Goal: Transaction & Acquisition: Book appointment/travel/reservation

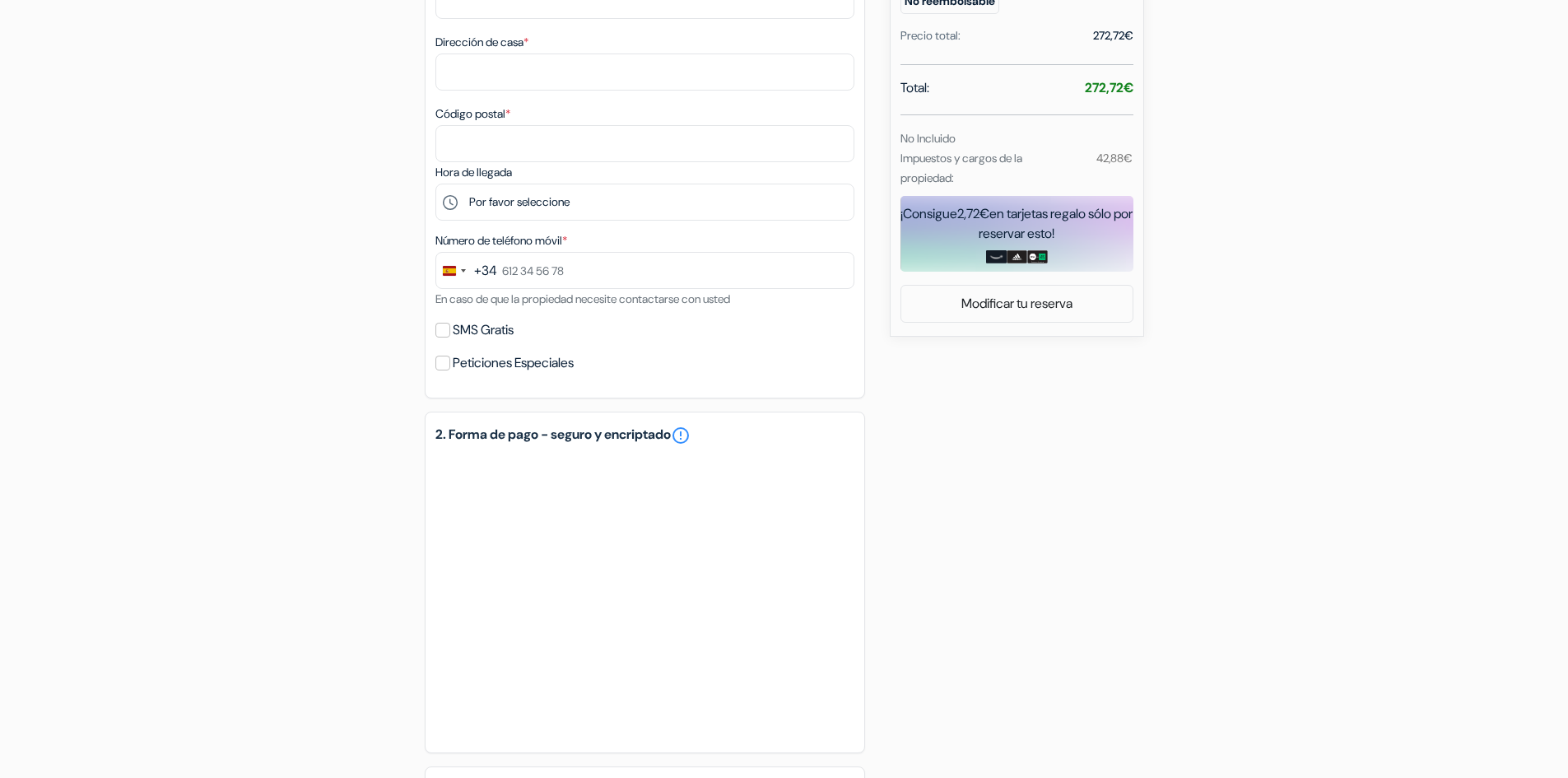
scroll to position [741, 0]
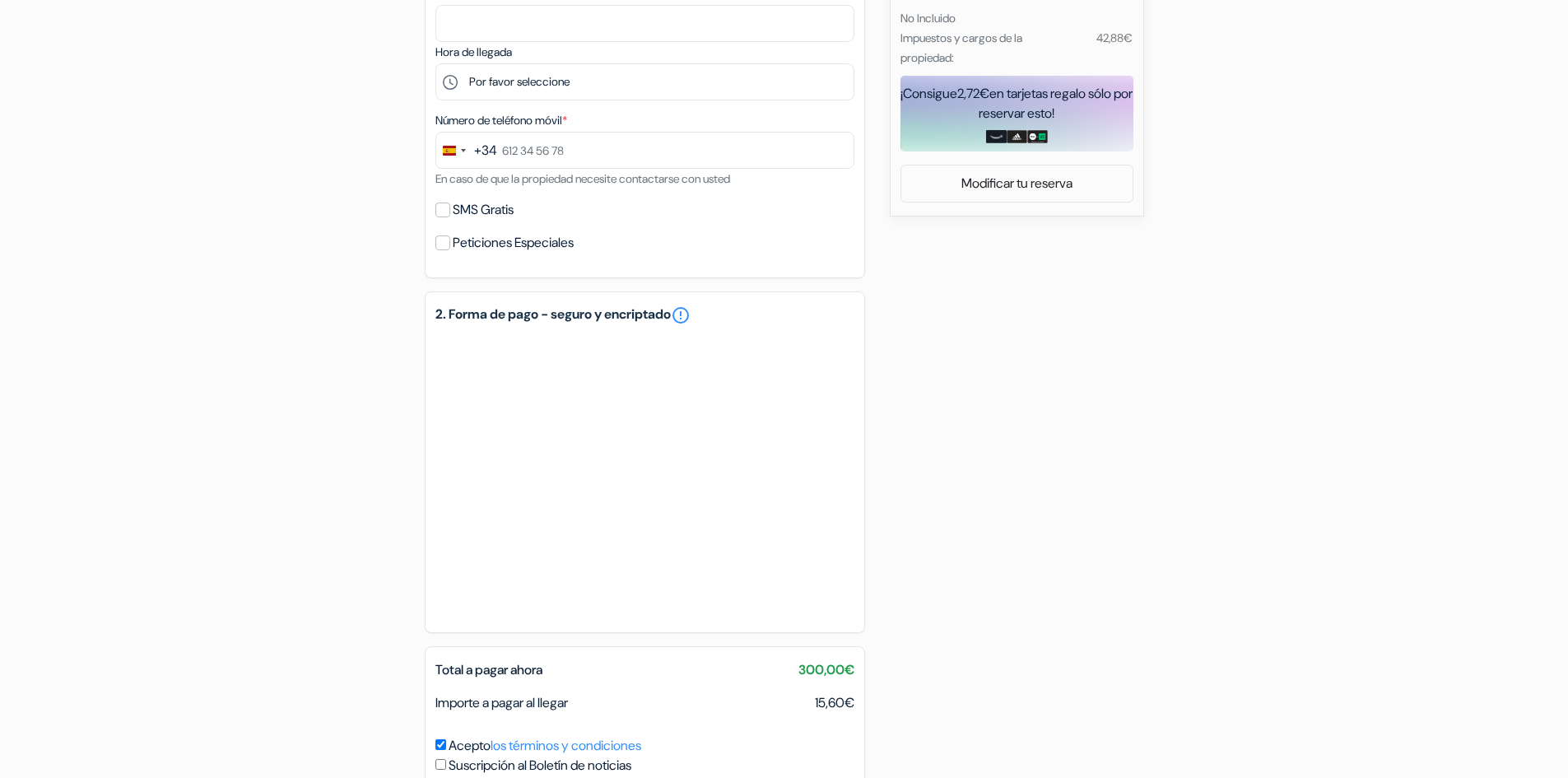
click at [2, 315] on form "Salida add_box Hostal [GEOGRAPHIC_DATA] by Hiphophostels [STREET_ADDRESS][PERSO…" at bounding box center [784, 93] width 1568 height 1504
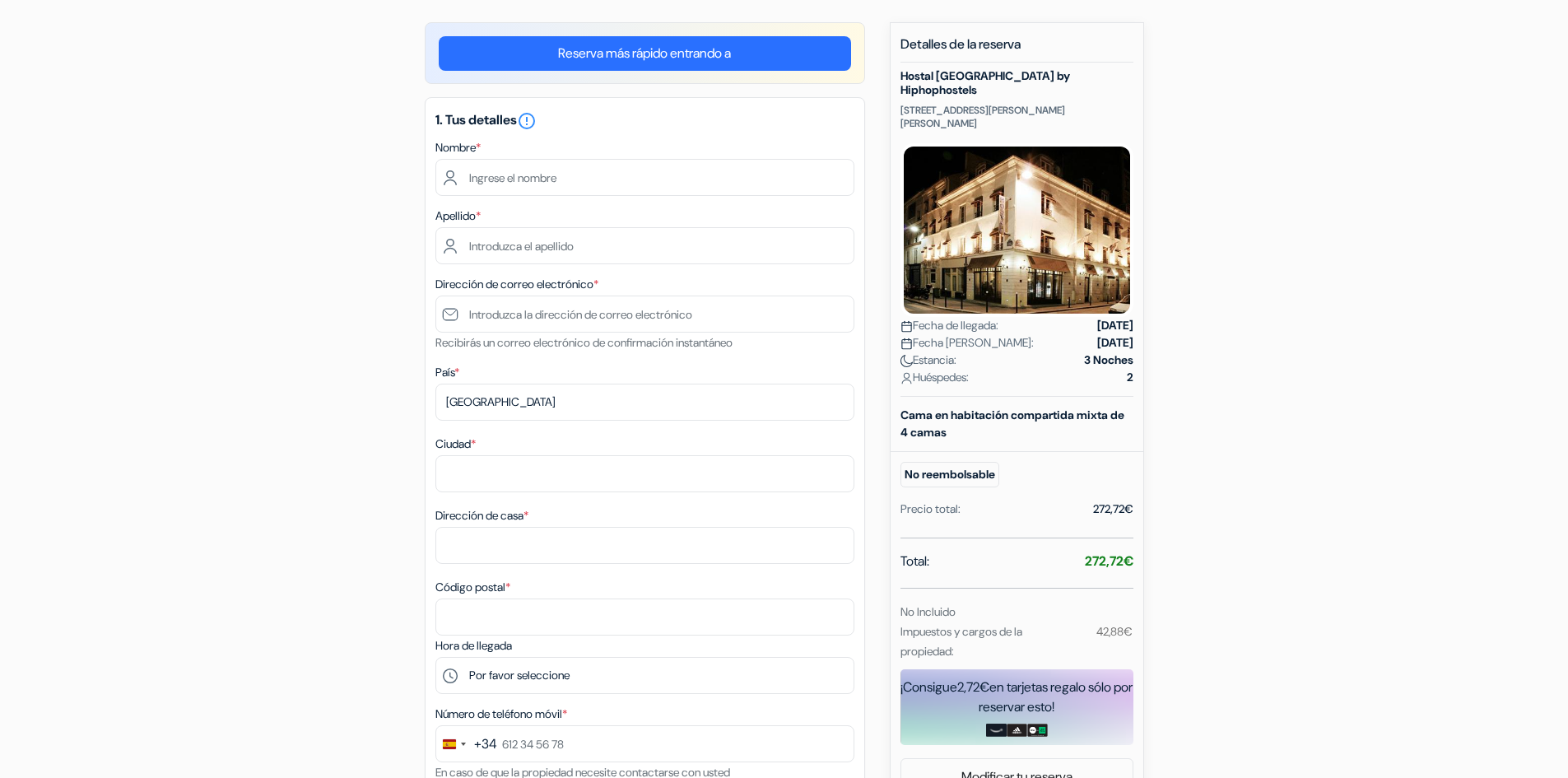
scroll to position [164, 0]
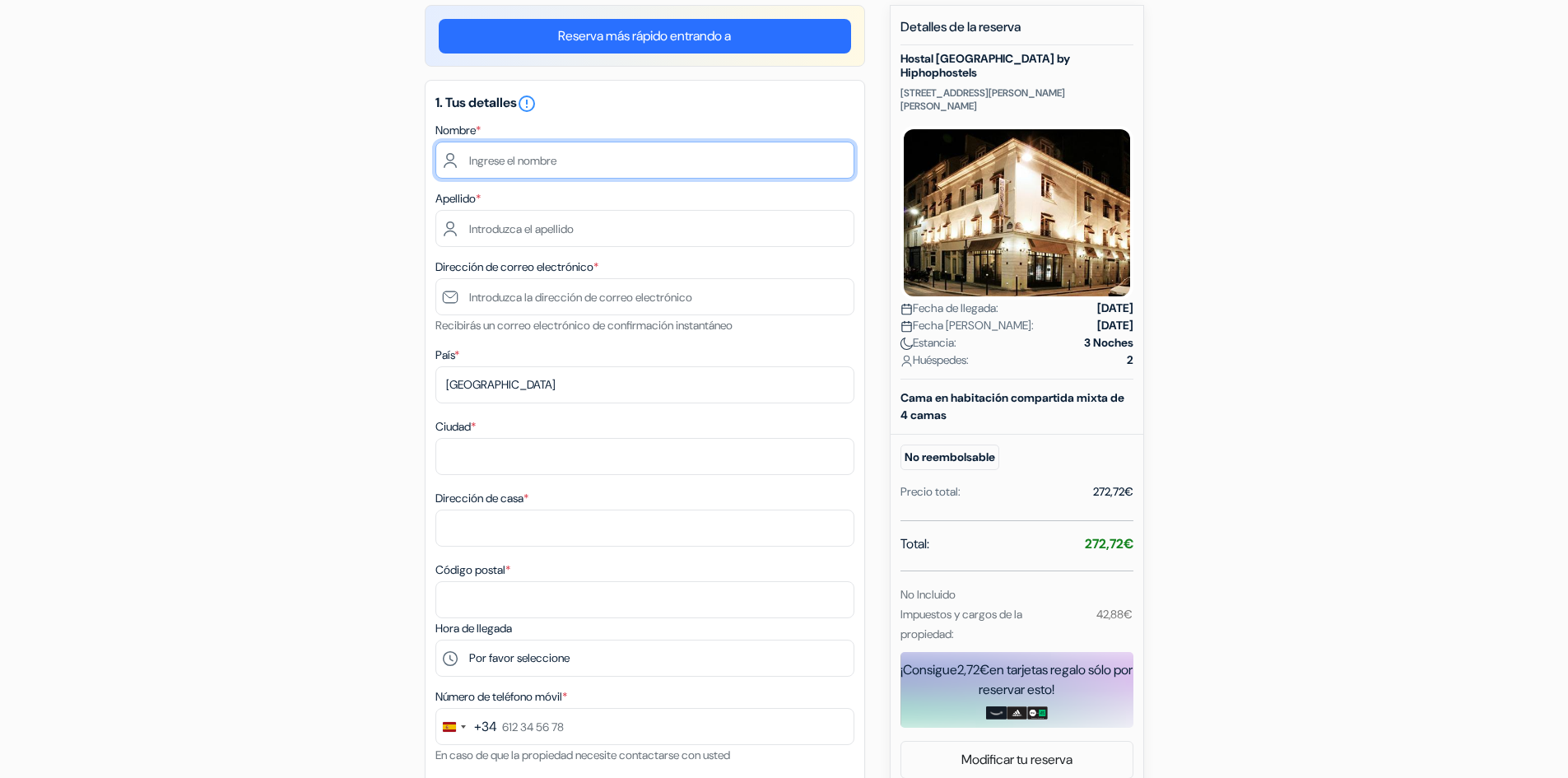
click at [597, 152] on input "text" at bounding box center [645, 160] width 419 height 37
drag, startPoint x: 1357, startPoint y: 351, endPoint x: 1301, endPoint y: 339, distance: 57.3
click at [1357, 351] on form "Salida add_box Hostal [GEOGRAPHIC_DATA] by Hiphophostels [STREET_ADDRESS][PERSO…" at bounding box center [784, 669] width 1568 height 1504
click at [544, 155] on input "text" at bounding box center [645, 160] width 419 height 37
click at [647, 151] on input "text" at bounding box center [645, 160] width 419 height 37
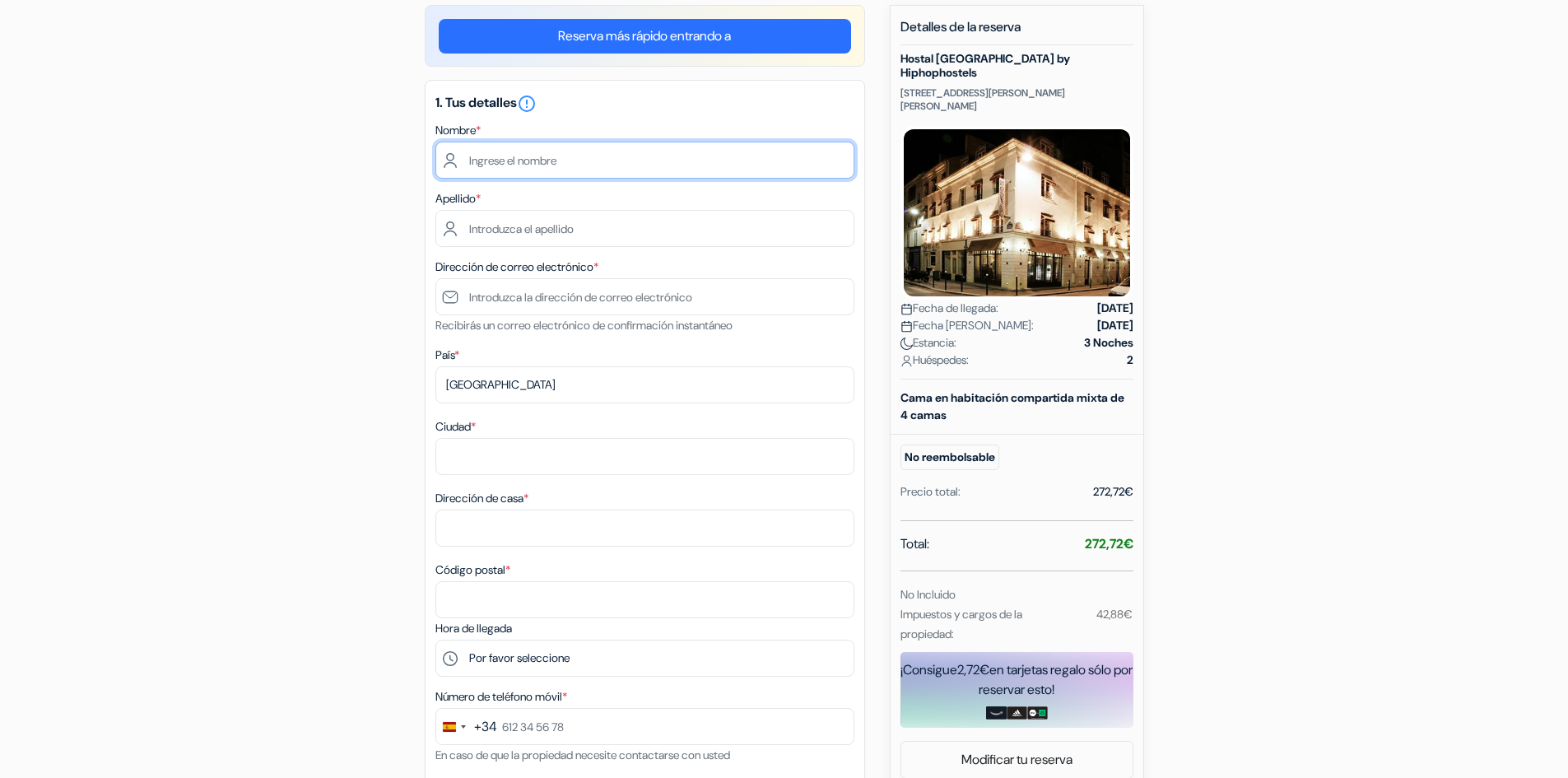
type input "d"
drag, startPoint x: 646, startPoint y: 154, endPoint x: 309, endPoint y: 145, distance: 337.1
click at [309, 145] on div "add_box Hostal [GEOGRAPHIC_DATA] by Hiphophostels [STREET_ADDRESS][PERSON_NAME]…" at bounding box center [784, 734] width 1087 height 1459
drag, startPoint x: 594, startPoint y: 161, endPoint x: 512, endPoint y: 163, distance: 82.0
click at [512, 163] on input "[PERSON_NAME]" at bounding box center [645, 160] width 419 height 37
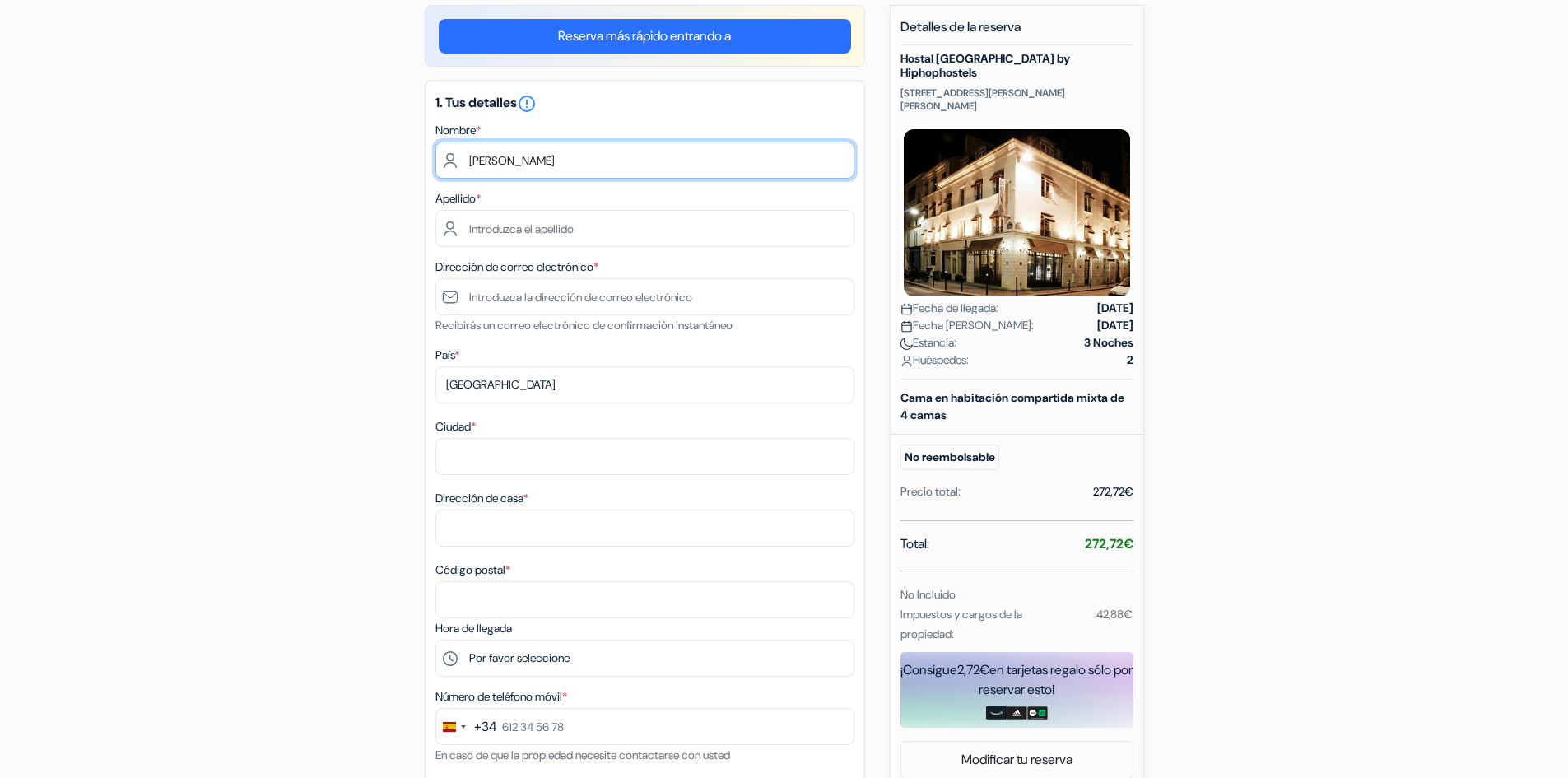
type input "[PERSON_NAME]"
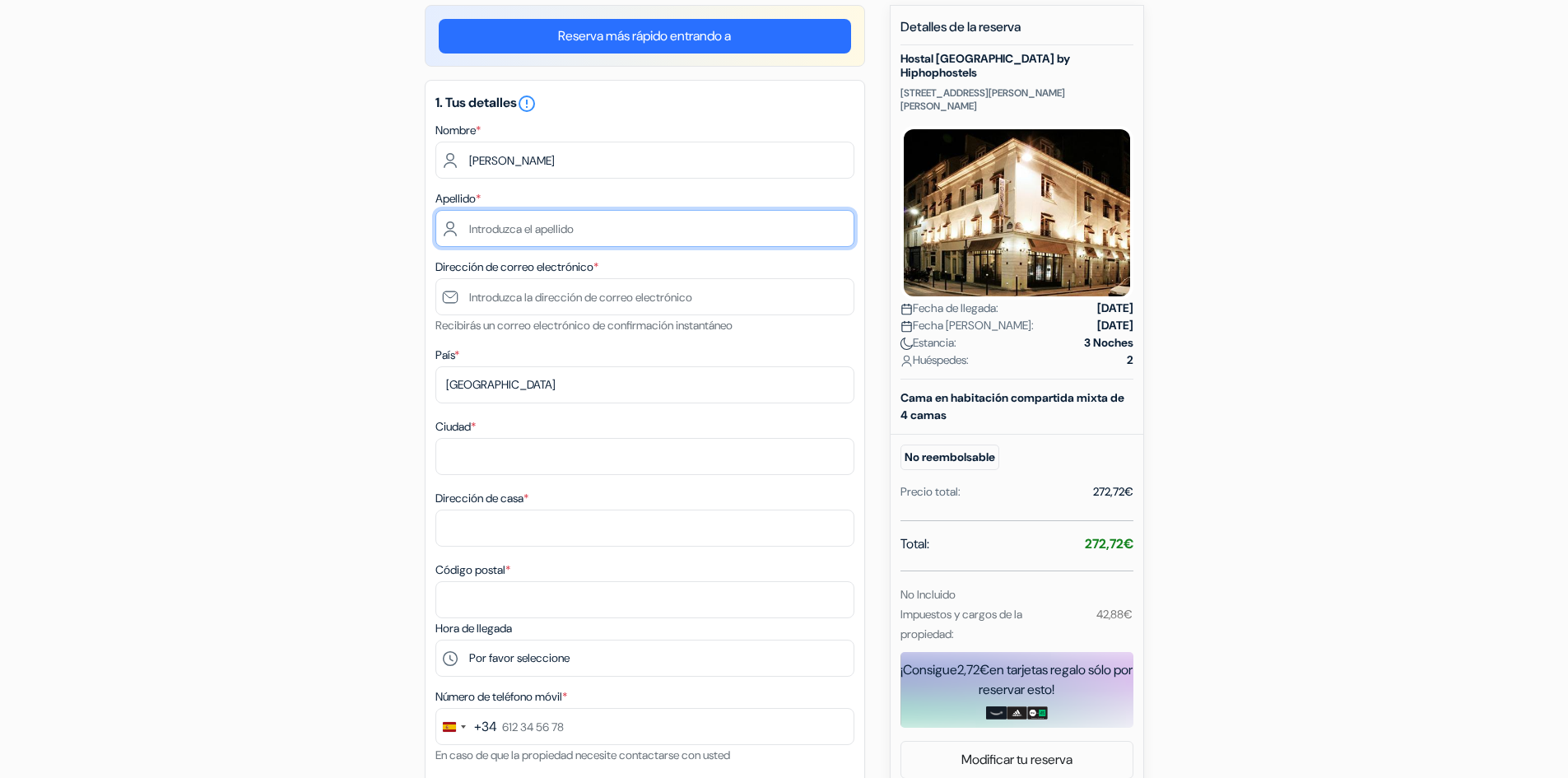
click at [516, 225] on input "text" at bounding box center [645, 229] width 419 height 37
paste input "[PERSON_NAME]"
type input "[PERSON_NAME]"
click at [383, 282] on div "add_box Hostal [GEOGRAPHIC_DATA] by Hiphophostels [STREET_ADDRESS][PERSON_NAME]…" at bounding box center [784, 734] width 1087 height 1459
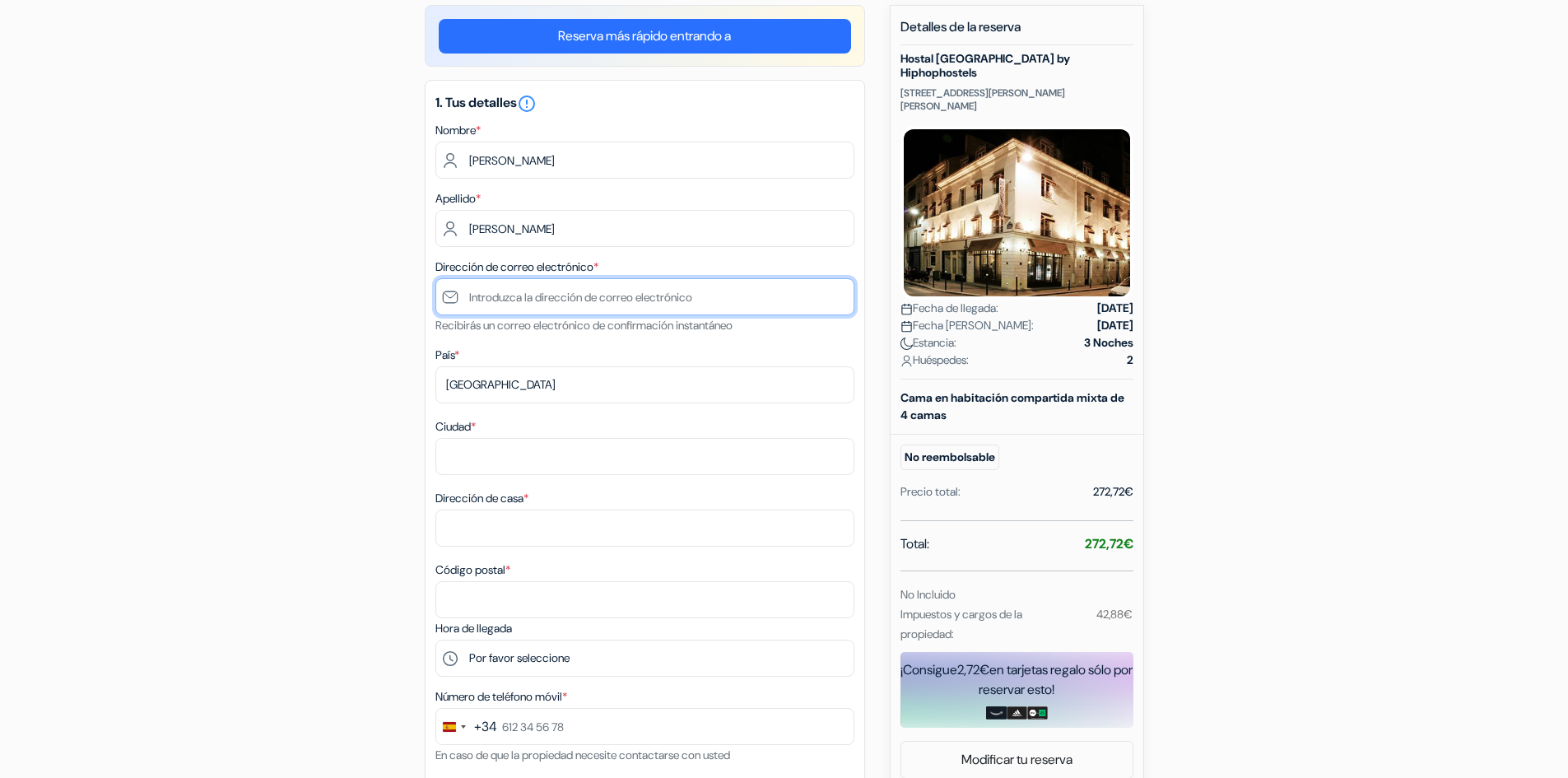
click at [529, 284] on input "text" at bounding box center [645, 297] width 419 height 37
click at [567, 305] on input "text" at bounding box center [645, 297] width 419 height 37
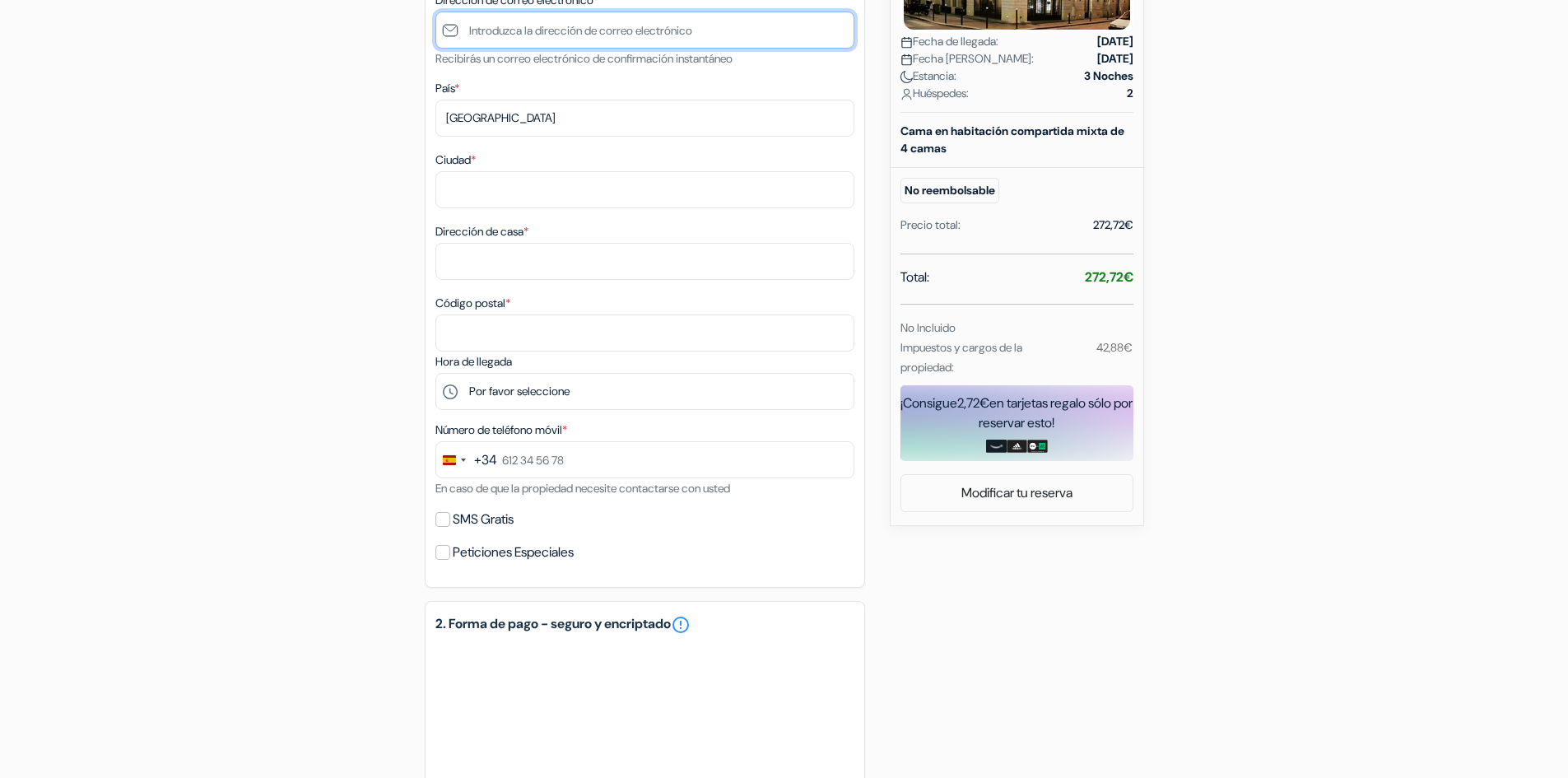
scroll to position [330, 0]
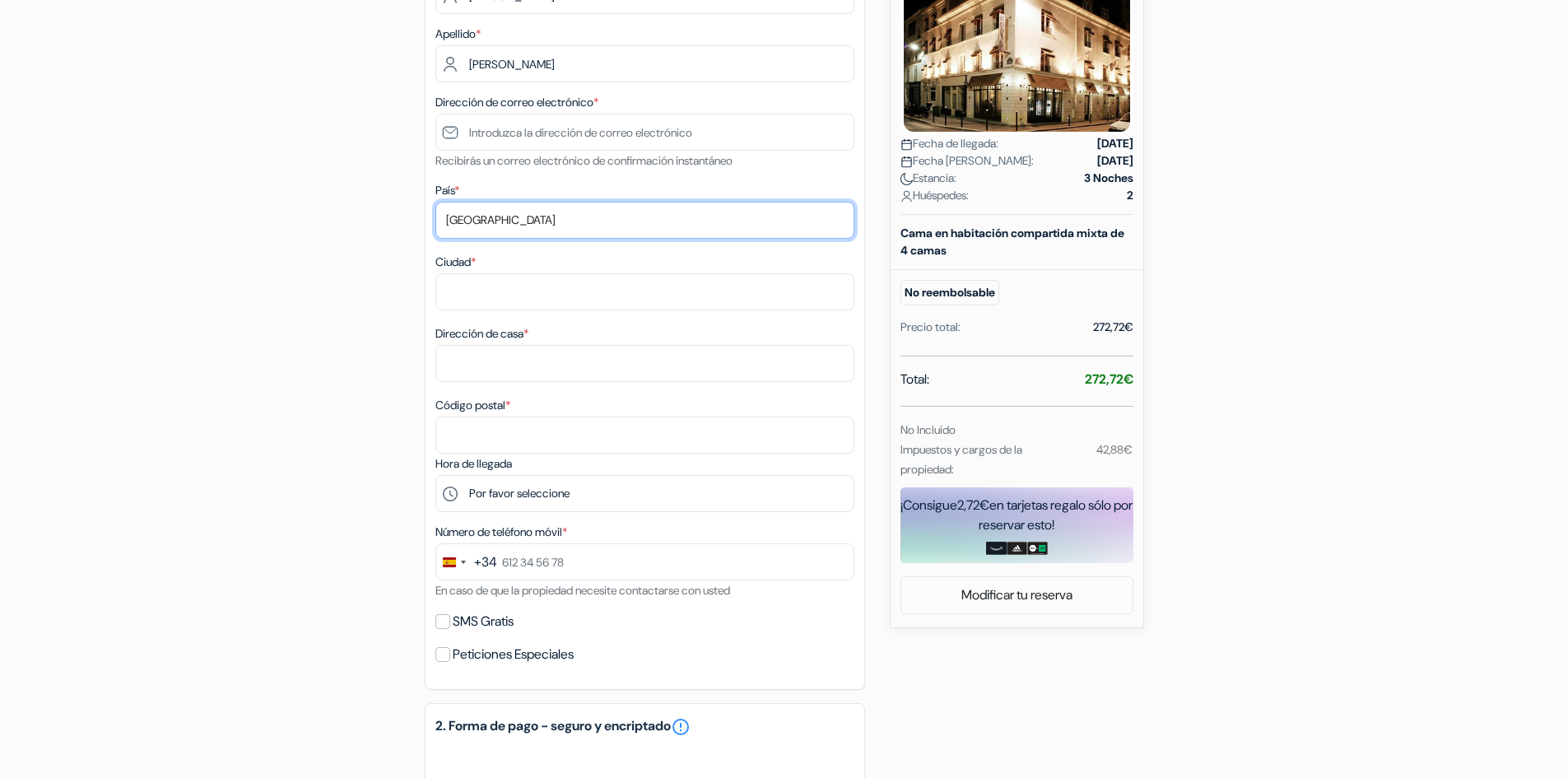
click at [524, 219] on select "Selecciona país Abjasia [GEOGRAPHIC_DATA] [GEOGRAPHIC_DATA] [GEOGRAPHIC_DATA] […" at bounding box center [645, 220] width 419 height 37
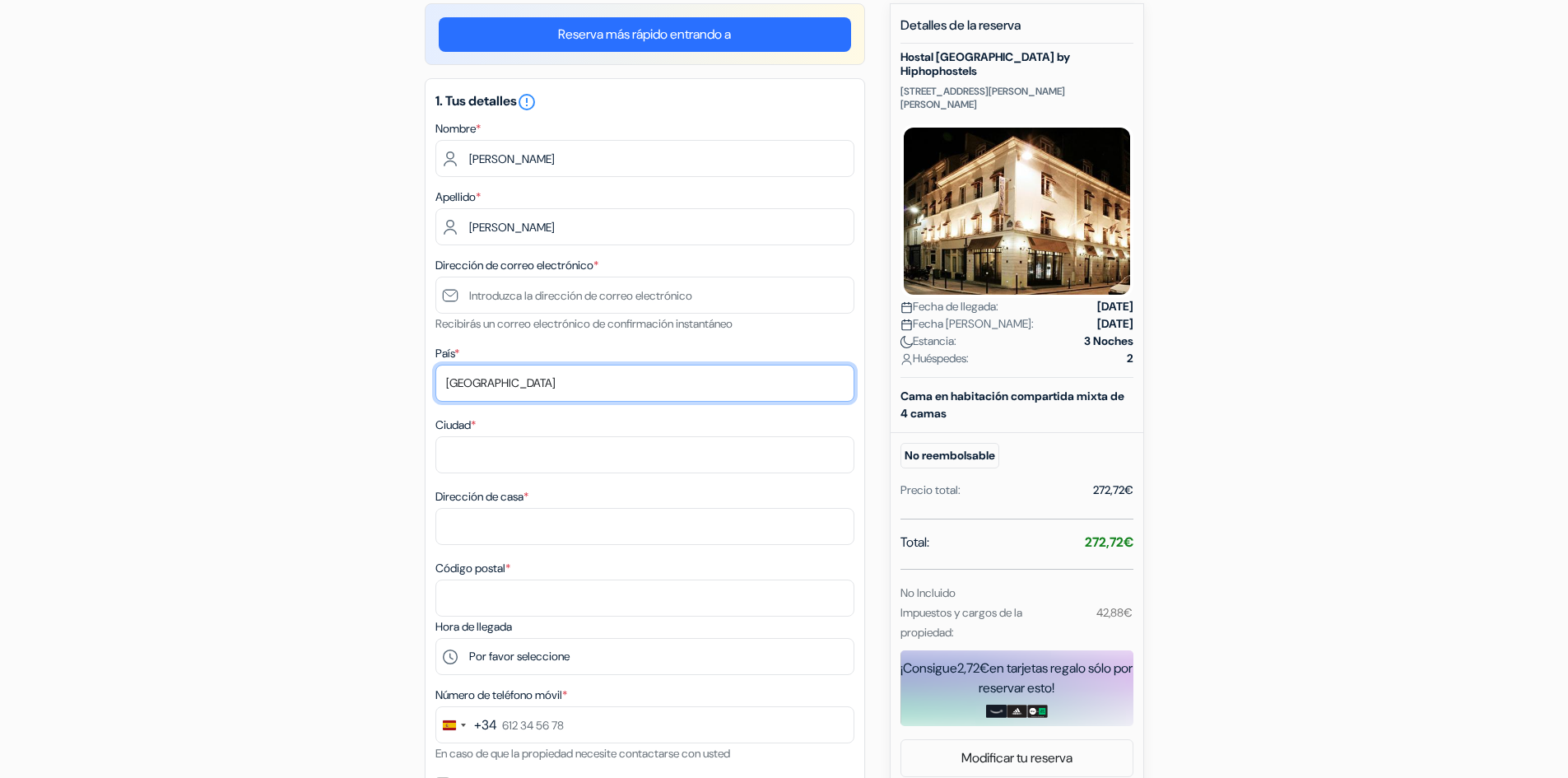
scroll to position [164, 0]
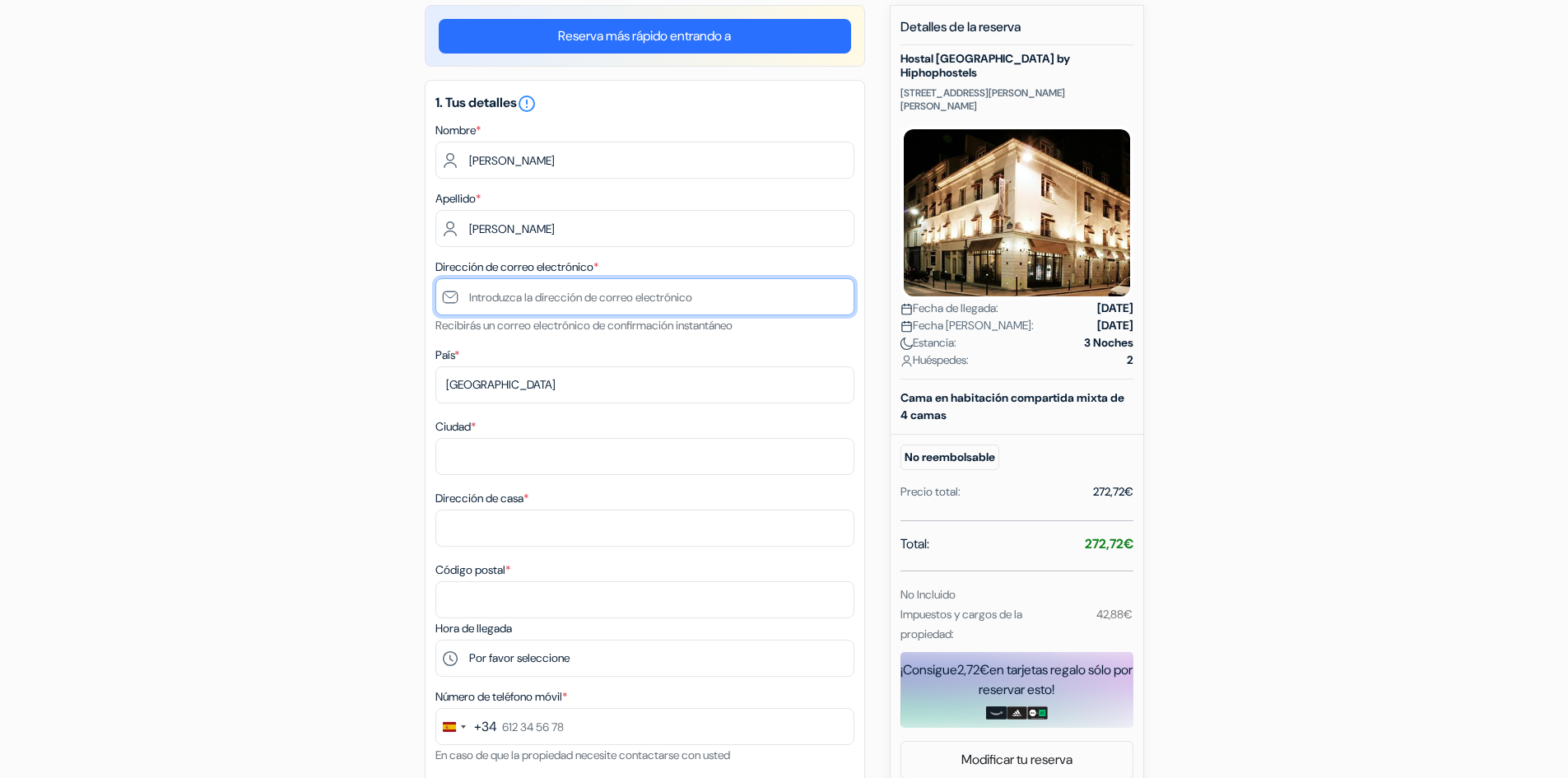
click at [522, 302] on input "text" at bounding box center [645, 297] width 419 height 37
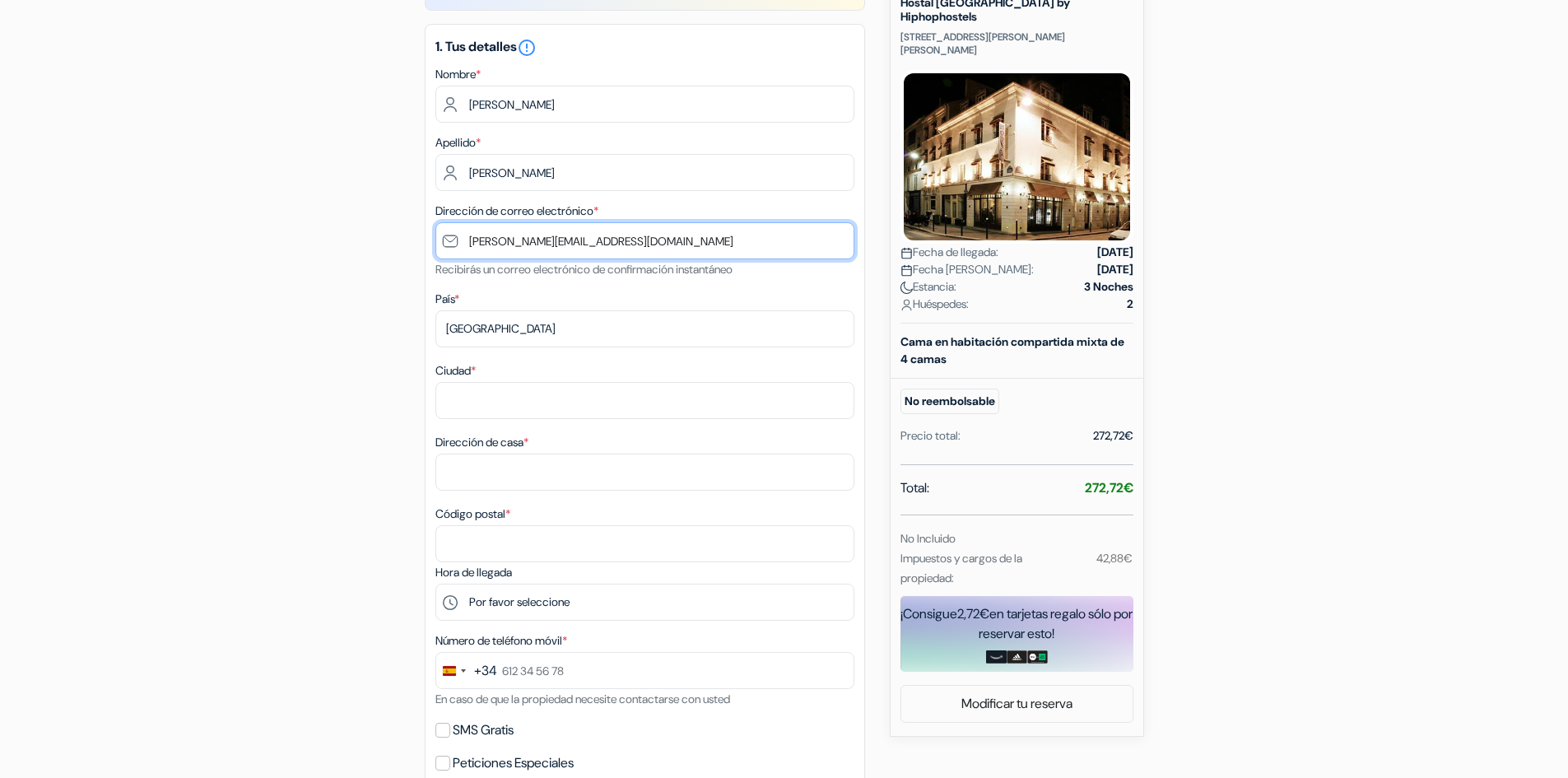
scroll to position [247, 0]
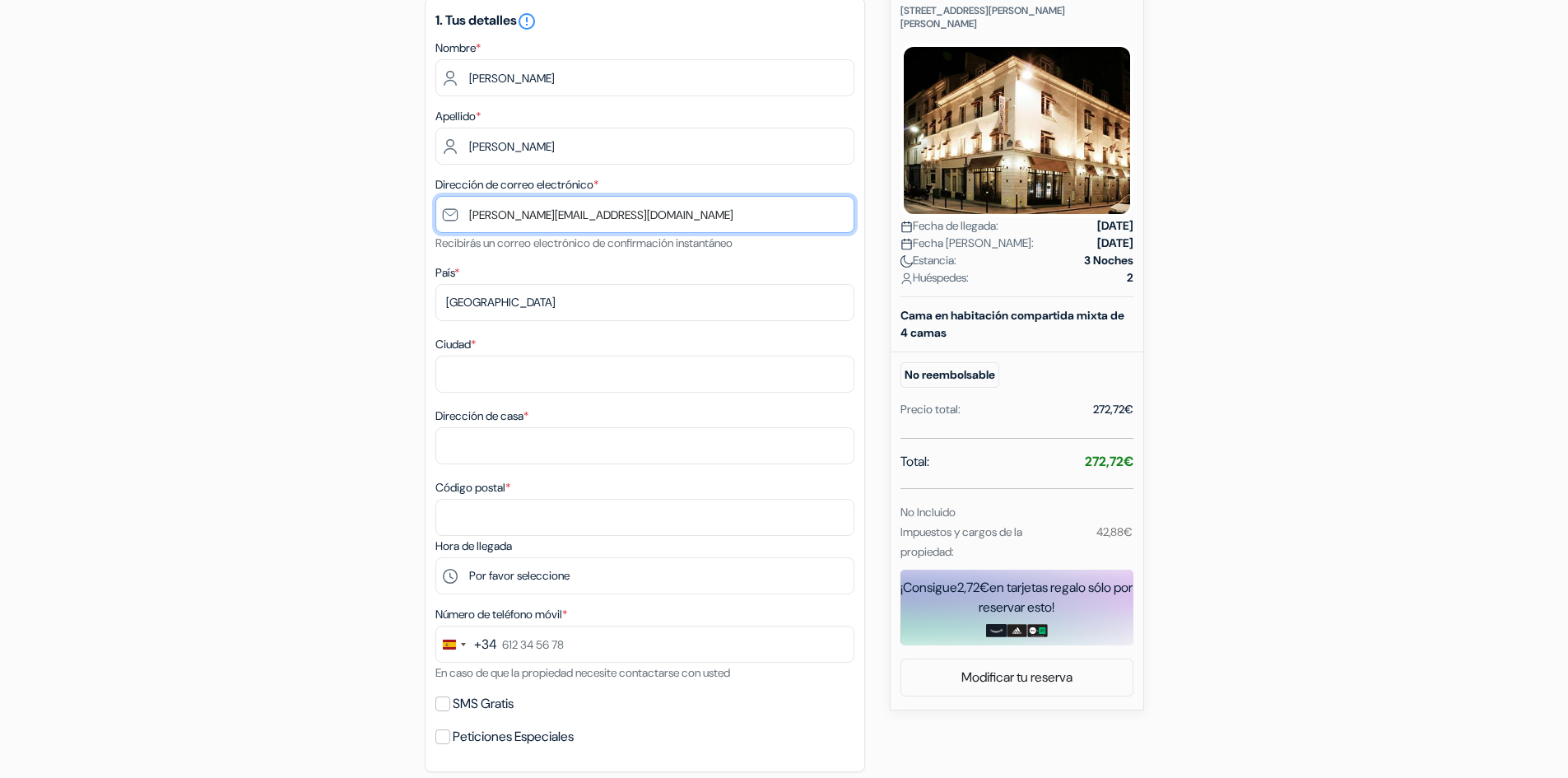
type input "[PERSON_NAME][EMAIL_ADDRESS][DOMAIN_NAME]"
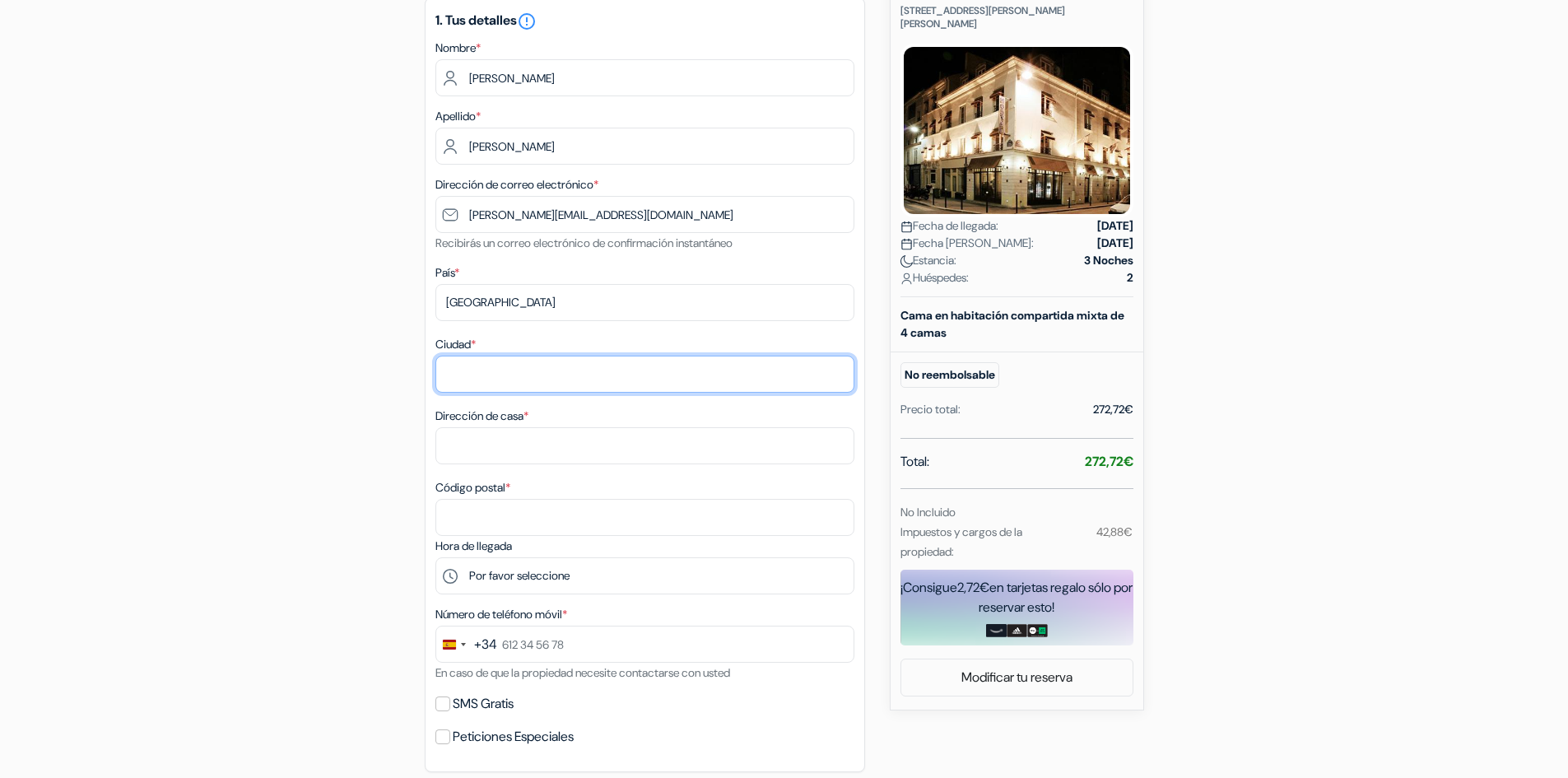
click at [497, 379] on input "Ciudad *" at bounding box center [645, 374] width 419 height 37
type input "barc"
drag, startPoint x: 497, startPoint y: 379, endPoint x: 215, endPoint y: 383, distance: 282.0
click at [241, 386] on div "add_box Hostal [GEOGRAPHIC_DATA] by Hiphophostels [STREET_ADDRESS][PERSON_NAME]…" at bounding box center [784, 629] width 1087 height 1414
type input "[GEOGRAPHIC_DATA]"
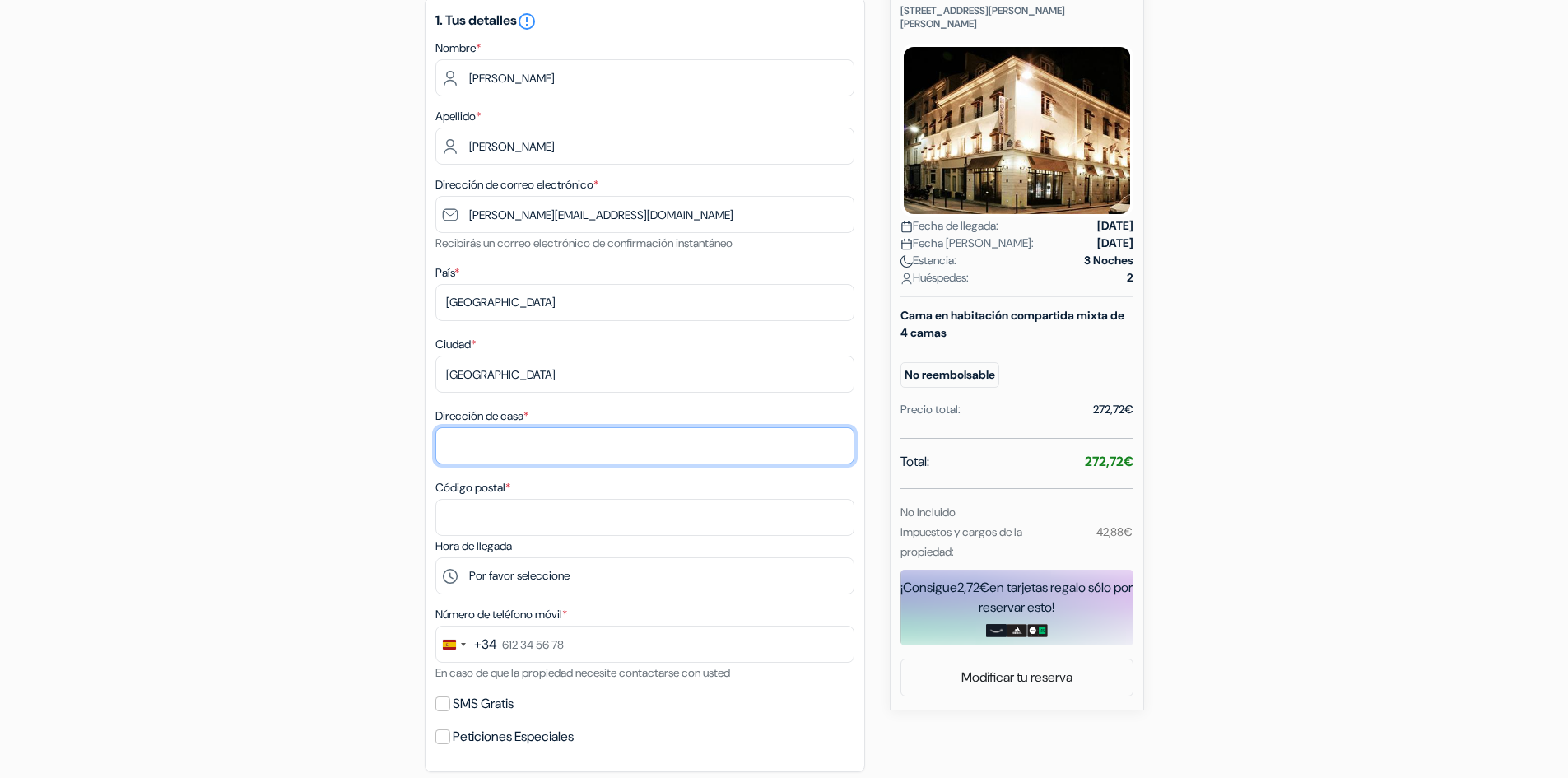
click at [565, 446] on input "Dirección de casa *" at bounding box center [645, 446] width 419 height 37
click at [254, 524] on div "add_box Hostal [GEOGRAPHIC_DATA] by Hiphophostels [STREET_ADDRESS][PERSON_NAME]…" at bounding box center [784, 629] width 1087 height 1414
click at [474, 453] on input "Dirección de casa *" at bounding box center [645, 446] width 419 height 37
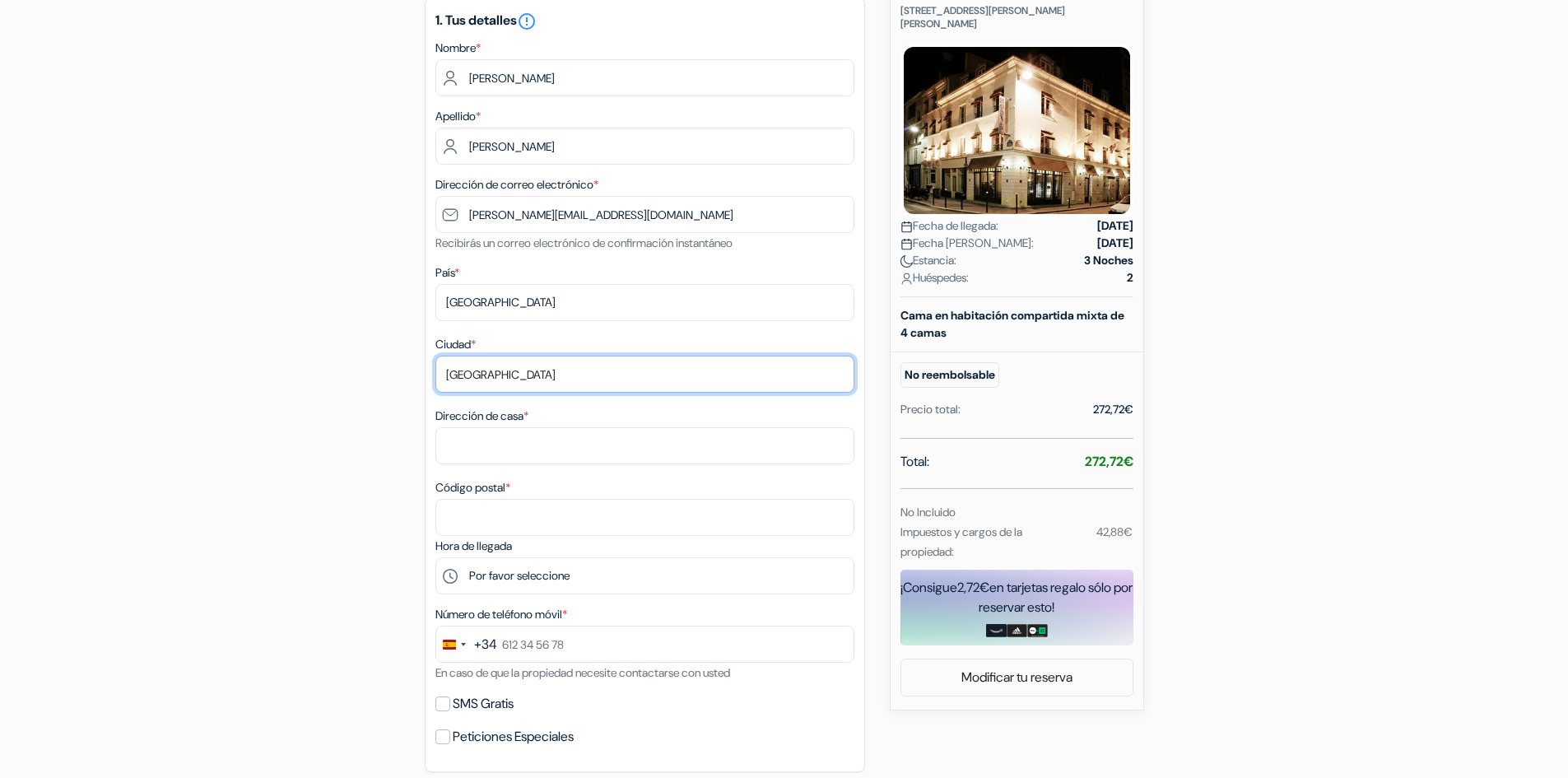
drag, startPoint x: 538, startPoint y: 376, endPoint x: 188, endPoint y: 414, distance: 352.1
click at [448, 381] on input "[GEOGRAPHIC_DATA]" at bounding box center [645, 374] width 419 height 37
type input "[PERSON_NAME]"
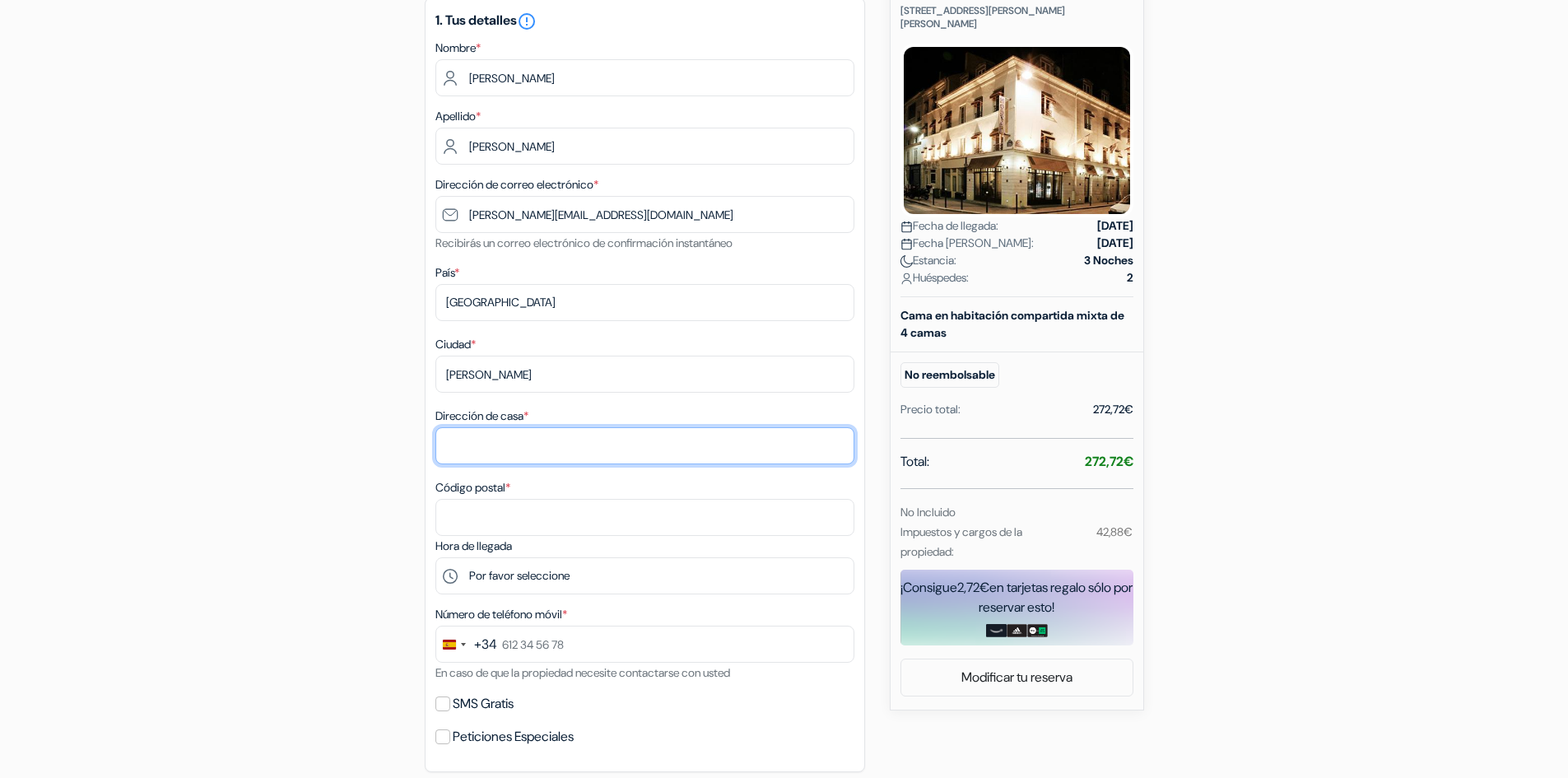
click at [555, 441] on input "Dirección de casa *" at bounding box center [645, 446] width 419 height 37
click at [555, 446] on input "[STREET_ADDRESS]" at bounding box center [645, 446] width 419 height 37
type input "[STREET_ADDRESS]"
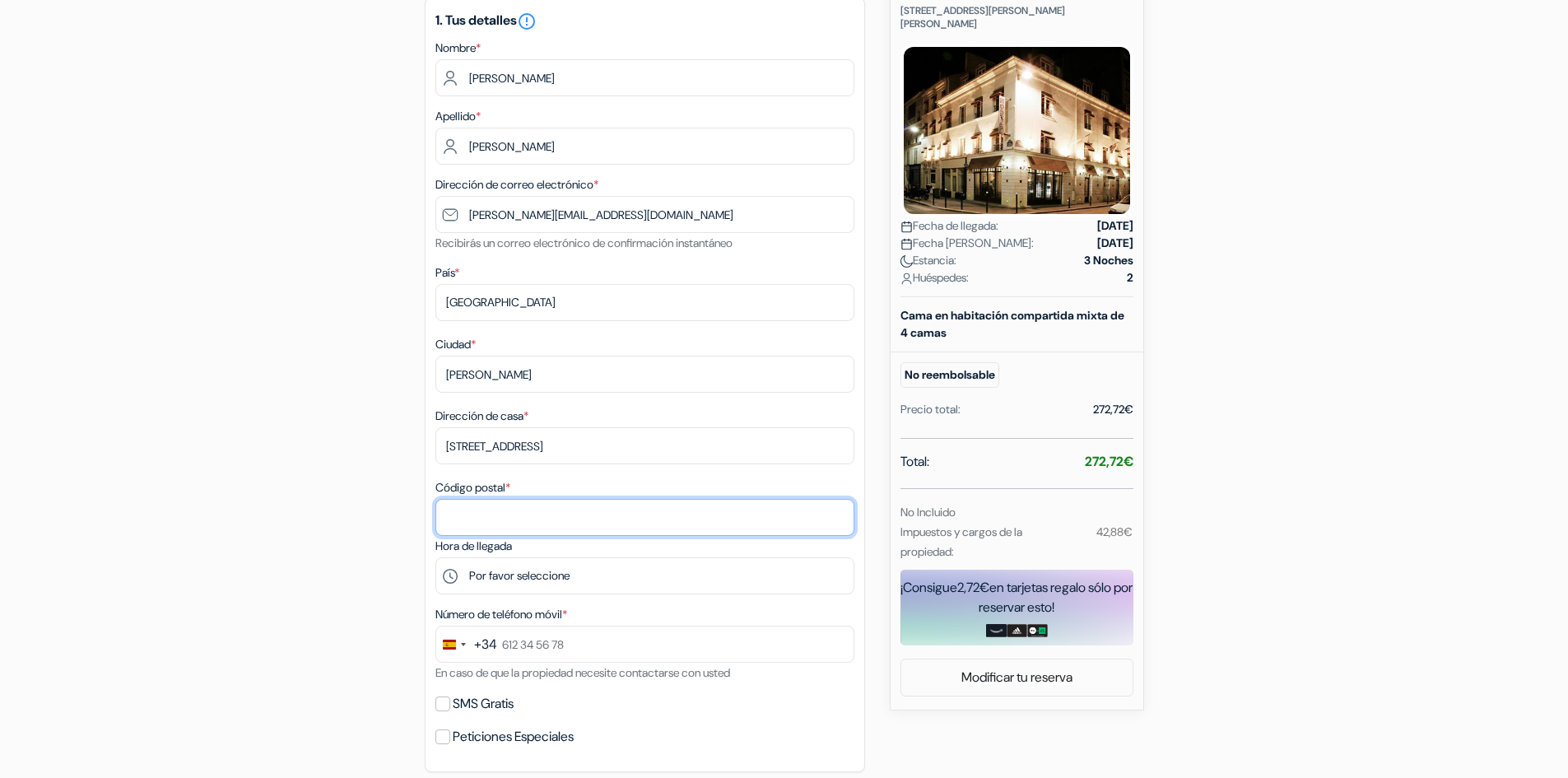
click at [523, 504] on input "Código postal *" at bounding box center [645, 517] width 419 height 37
type input "27400"
click at [191, 588] on form "Salida add_box Hostal [GEOGRAPHIC_DATA] by Hiphophostels [STREET_ADDRESS][PERSO…" at bounding box center [784, 565] width 1568 height 1460
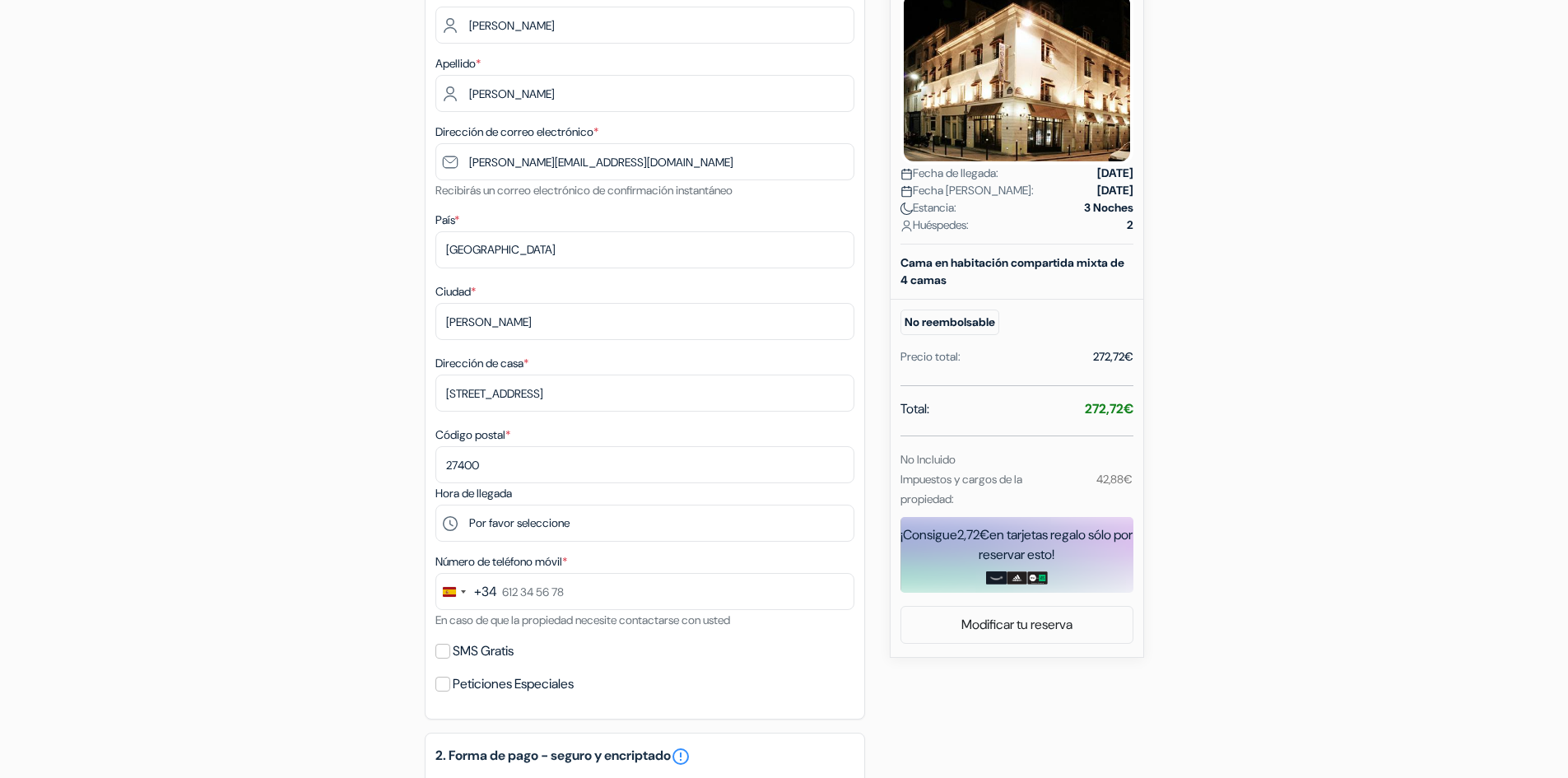
scroll to position [330, 0]
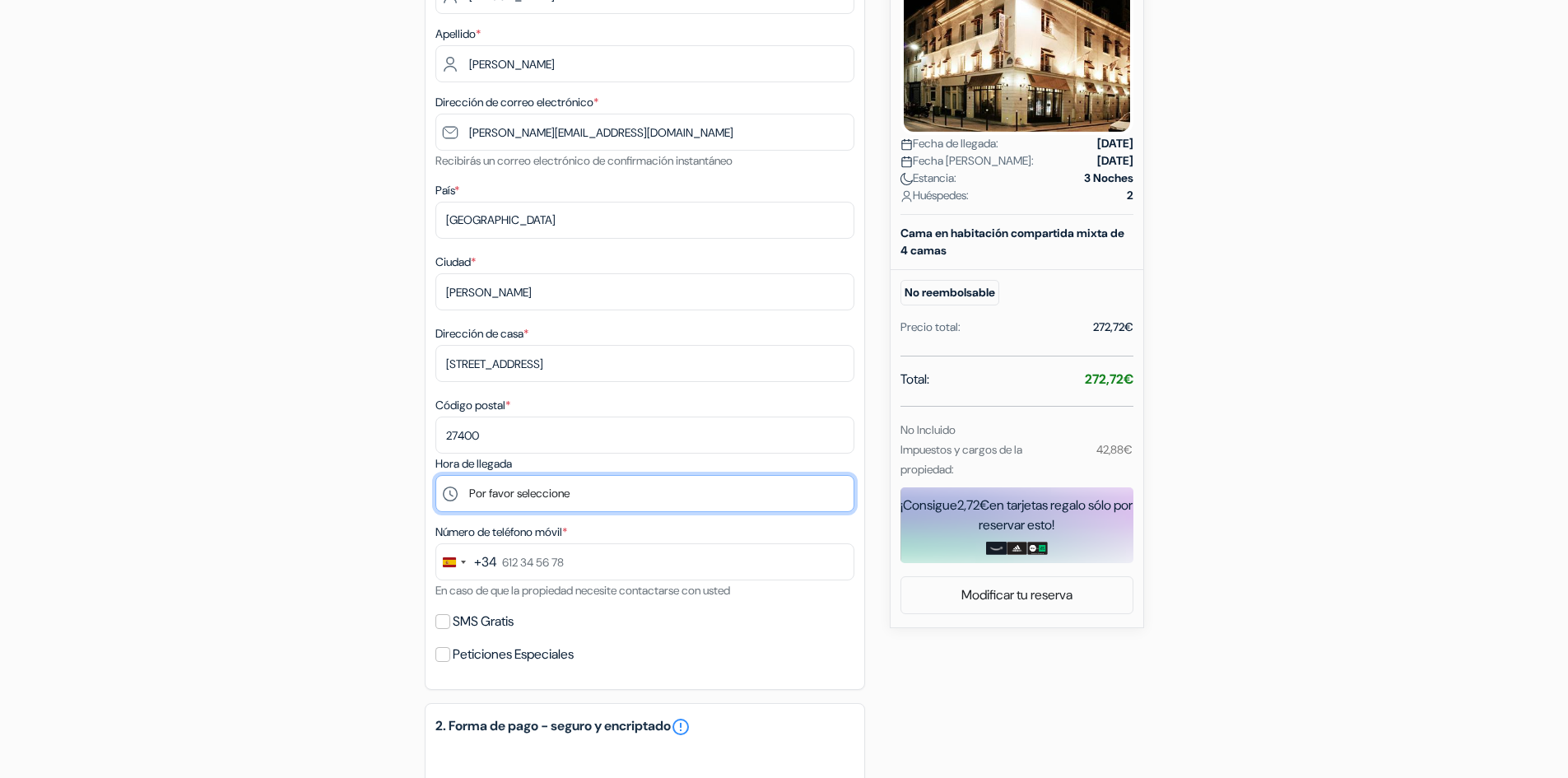
click at [480, 493] on select "Por favor seleccione 15:00 16:00 17:00 18:00 19:00 20:00 21:00 22:00 23:00 0:00" at bounding box center [645, 494] width 419 height 37
click at [0, 248] on form "Salida add_box Hostal [GEOGRAPHIC_DATA] by Hiphophostels [STREET_ADDRESS][PERSO…" at bounding box center [784, 482] width 1568 height 1460
click at [511, 496] on select "Por favor seleccione 15:00 16:00 17:00 18:00 19:00 20:00 21:00 22:00 23:00 0:00" at bounding box center [645, 494] width 419 height 37
click at [98, 562] on form "Salida add_box Hostal [GEOGRAPHIC_DATA] by Hiphophostels [STREET_ADDRESS][PERSO…" at bounding box center [784, 482] width 1568 height 1460
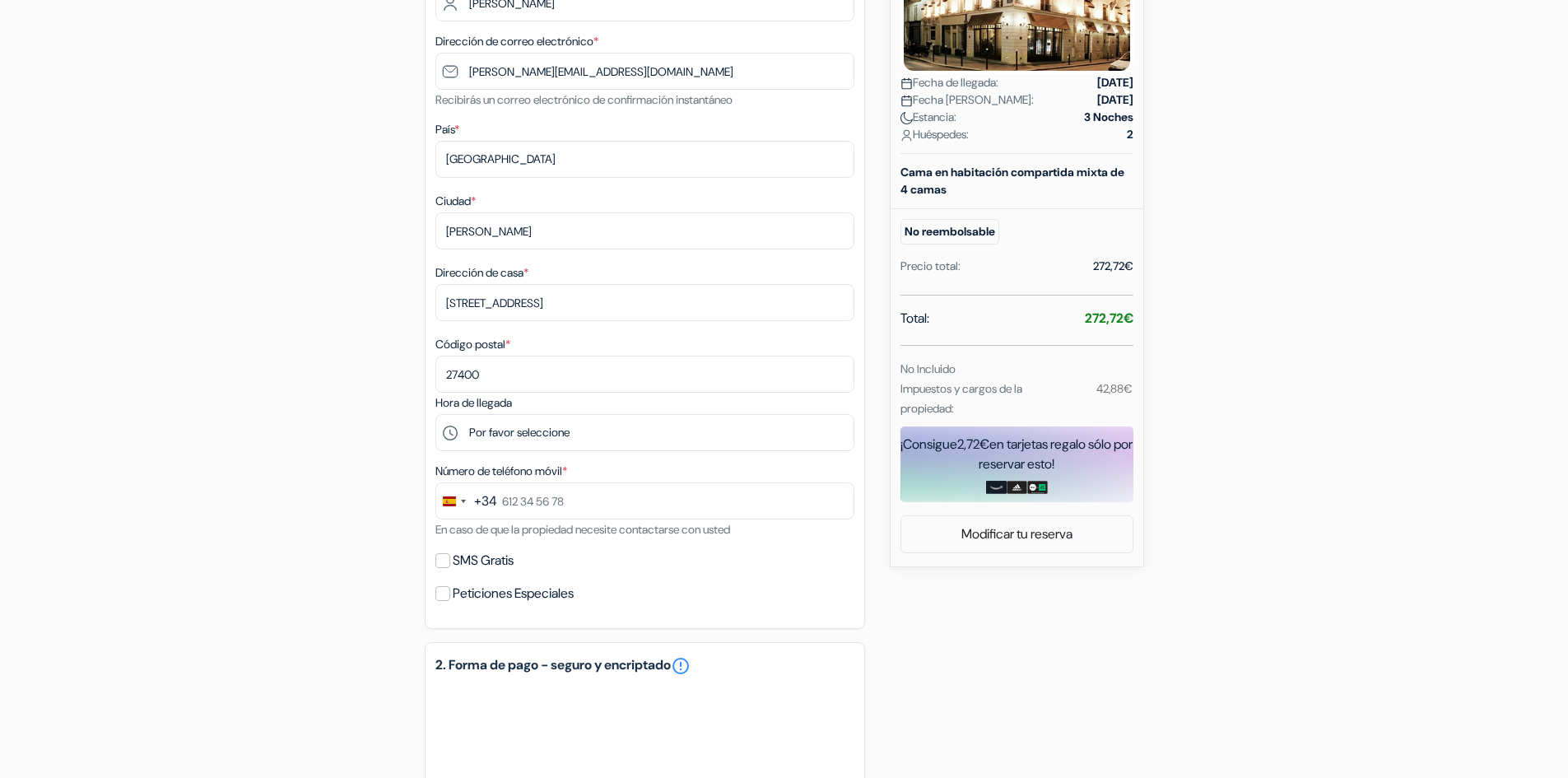
scroll to position [494, 0]
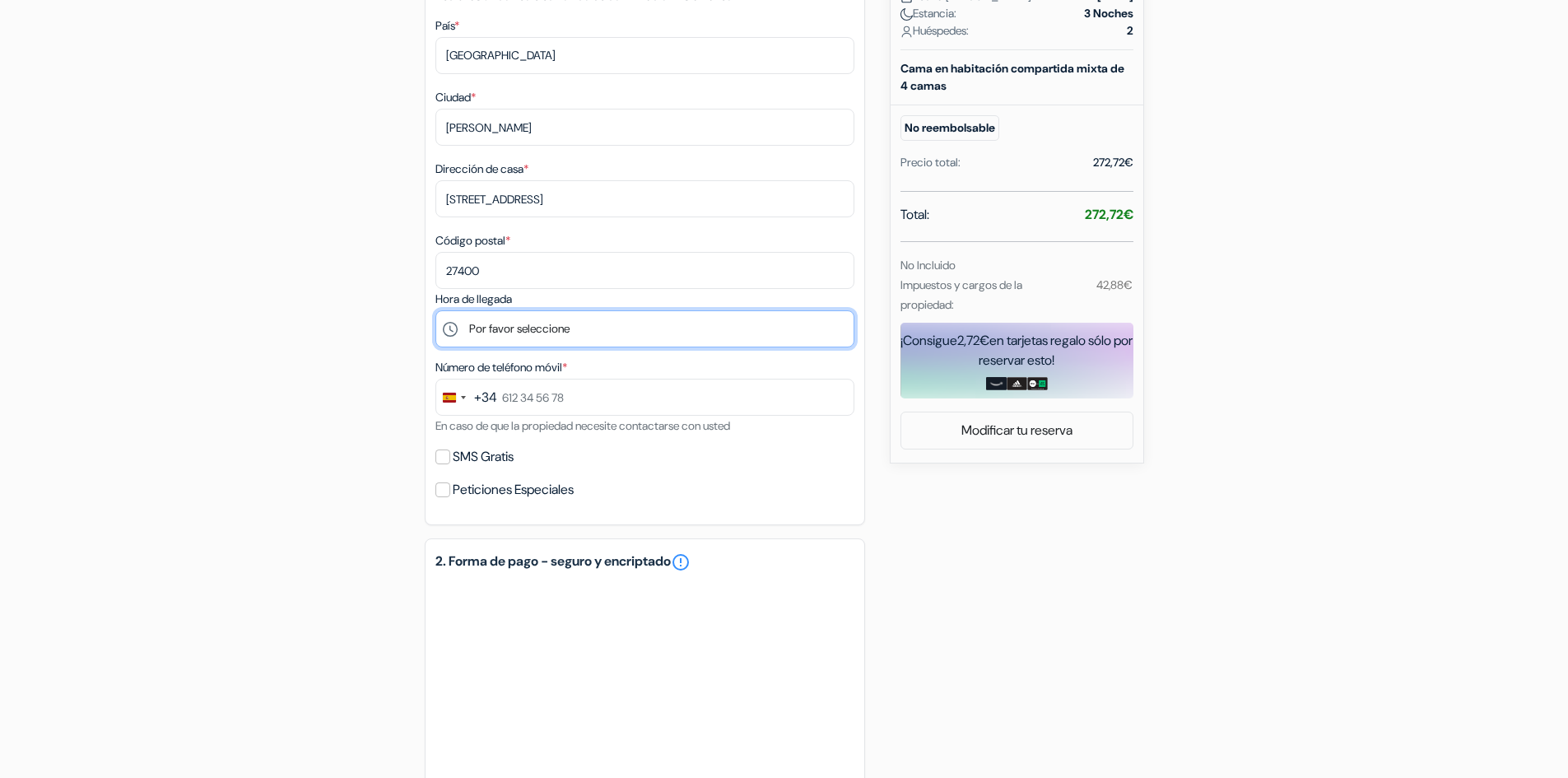
click at [501, 326] on select "Por favor seleccione 15:00 16:00 17:00 18:00 19:00 20:00 21:00 22:00 23:00 0:00" at bounding box center [645, 329] width 419 height 37
select select "15"
click at [436, 310] on select "Por favor seleccione 15:00 16:00 17:00 18:00 19:00 20:00 21:00 22:00 23:00 0:00" at bounding box center [645, 329] width 419 height 37
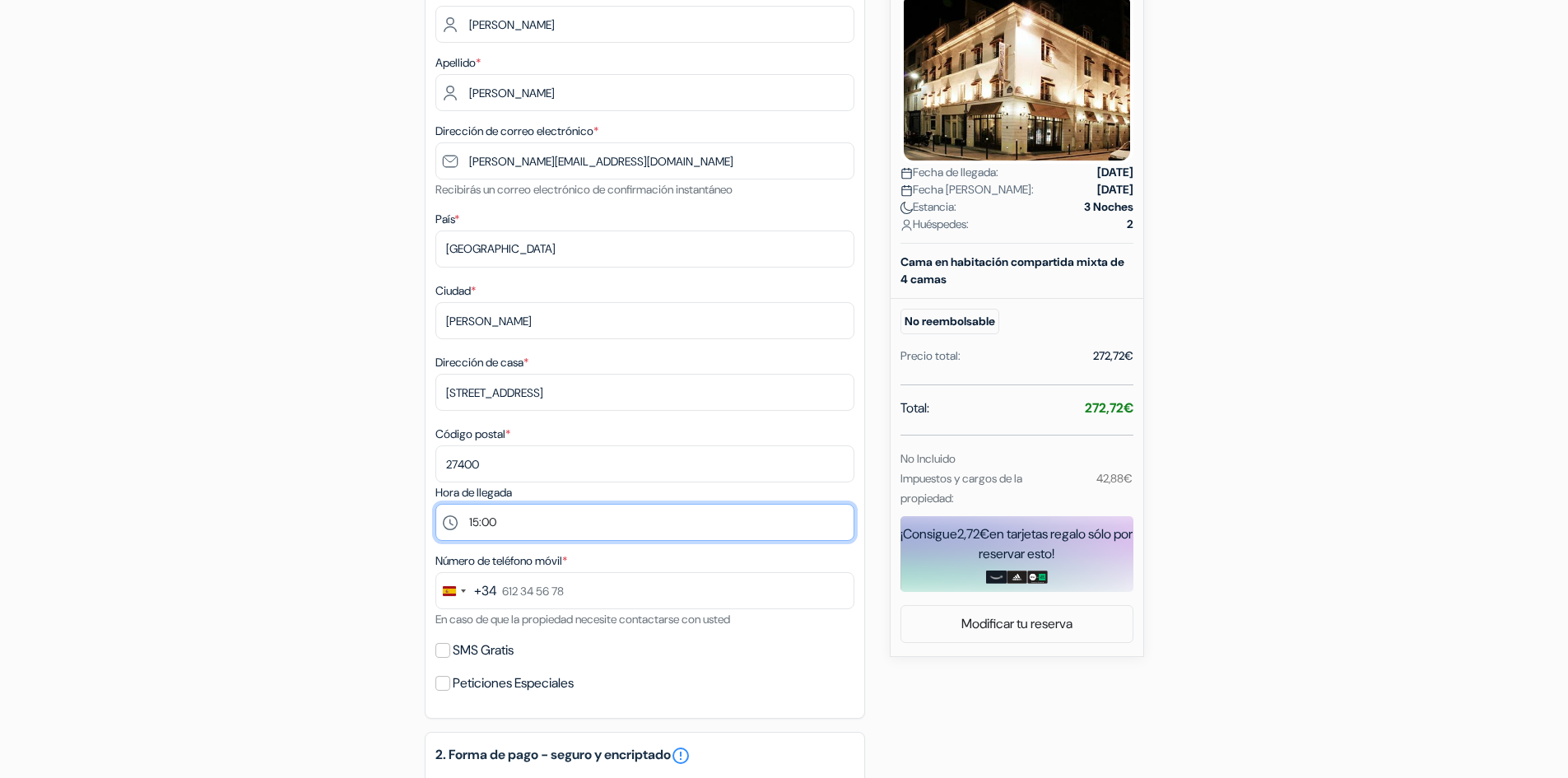
scroll to position [411, 0]
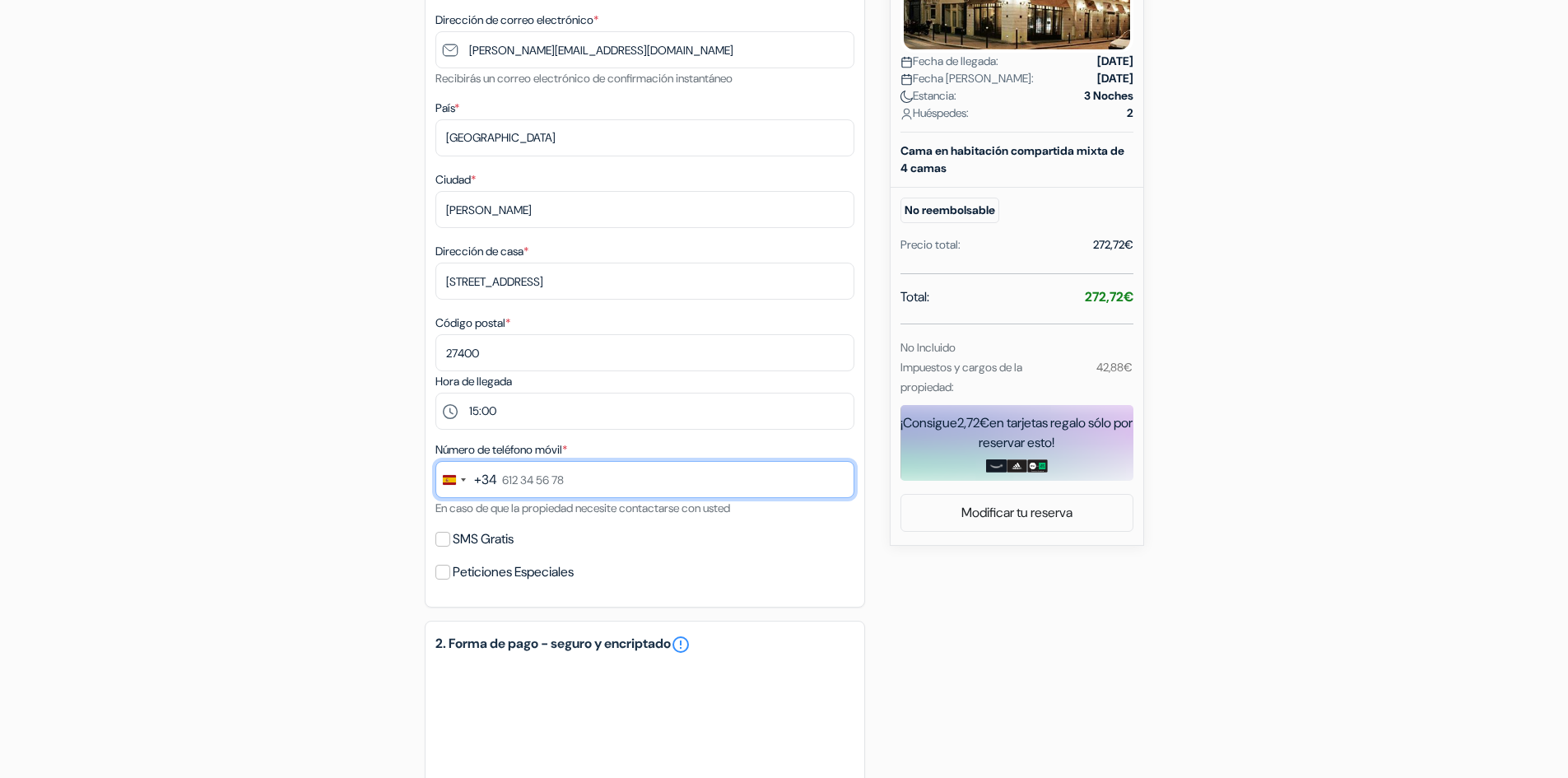
click at [541, 488] on input "text" at bounding box center [645, 479] width 419 height 37
click at [212, 478] on form "Salida add_box Hostal [GEOGRAPHIC_DATA] by Hiphophostels [STREET_ADDRESS][PERSO…" at bounding box center [784, 400] width 1568 height 1460
click at [442, 535] on input "SMS Gratis" at bounding box center [442, 539] width 15 height 15
checkbox input "true"
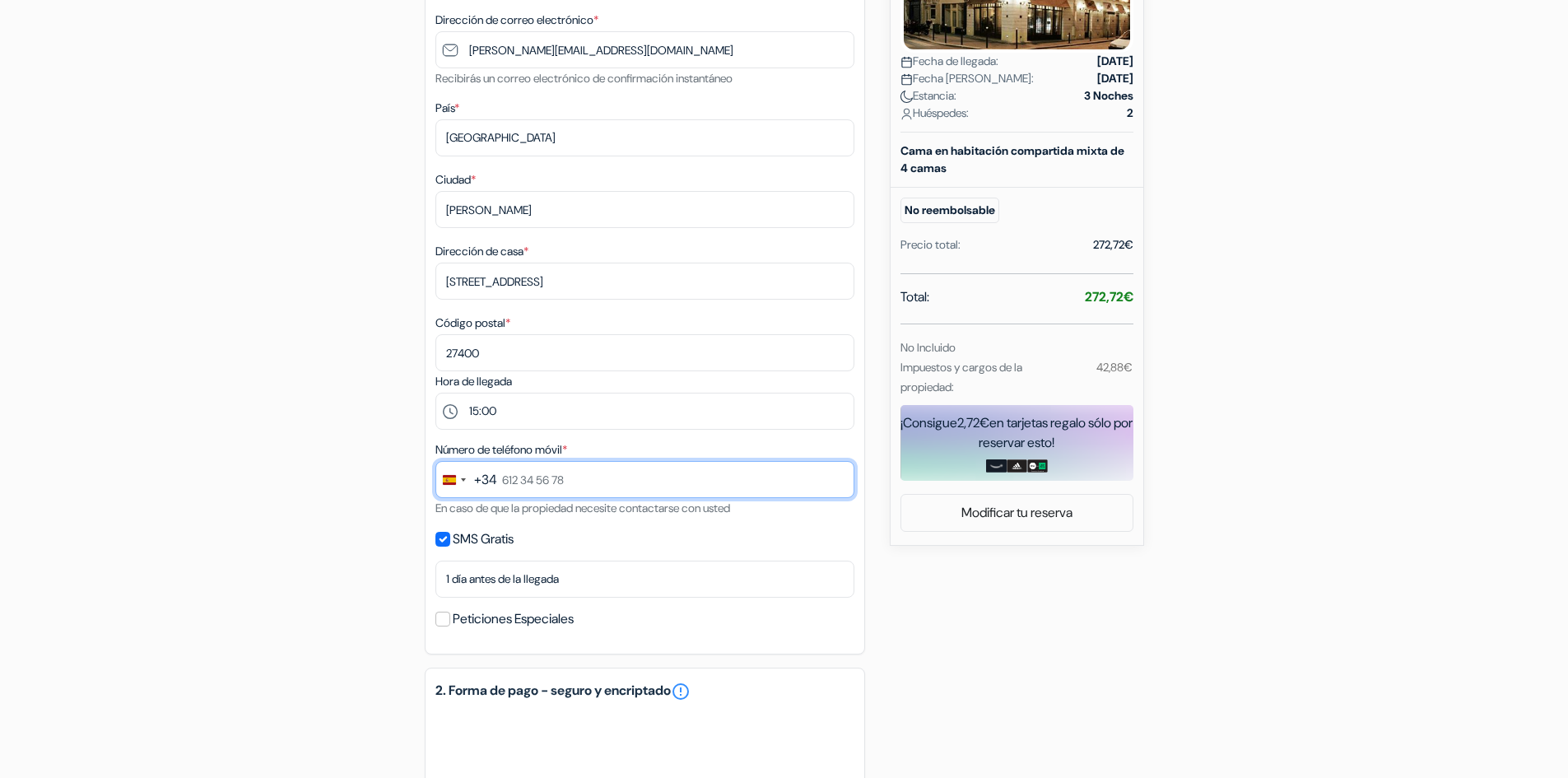
click at [532, 492] on input "text" at bounding box center [645, 479] width 419 height 37
click at [199, 566] on form "Salida add_box Hostal [GEOGRAPHIC_DATA] by Hiphophostels [STREET_ADDRESS][PERSO…" at bounding box center [784, 424] width 1568 height 1507
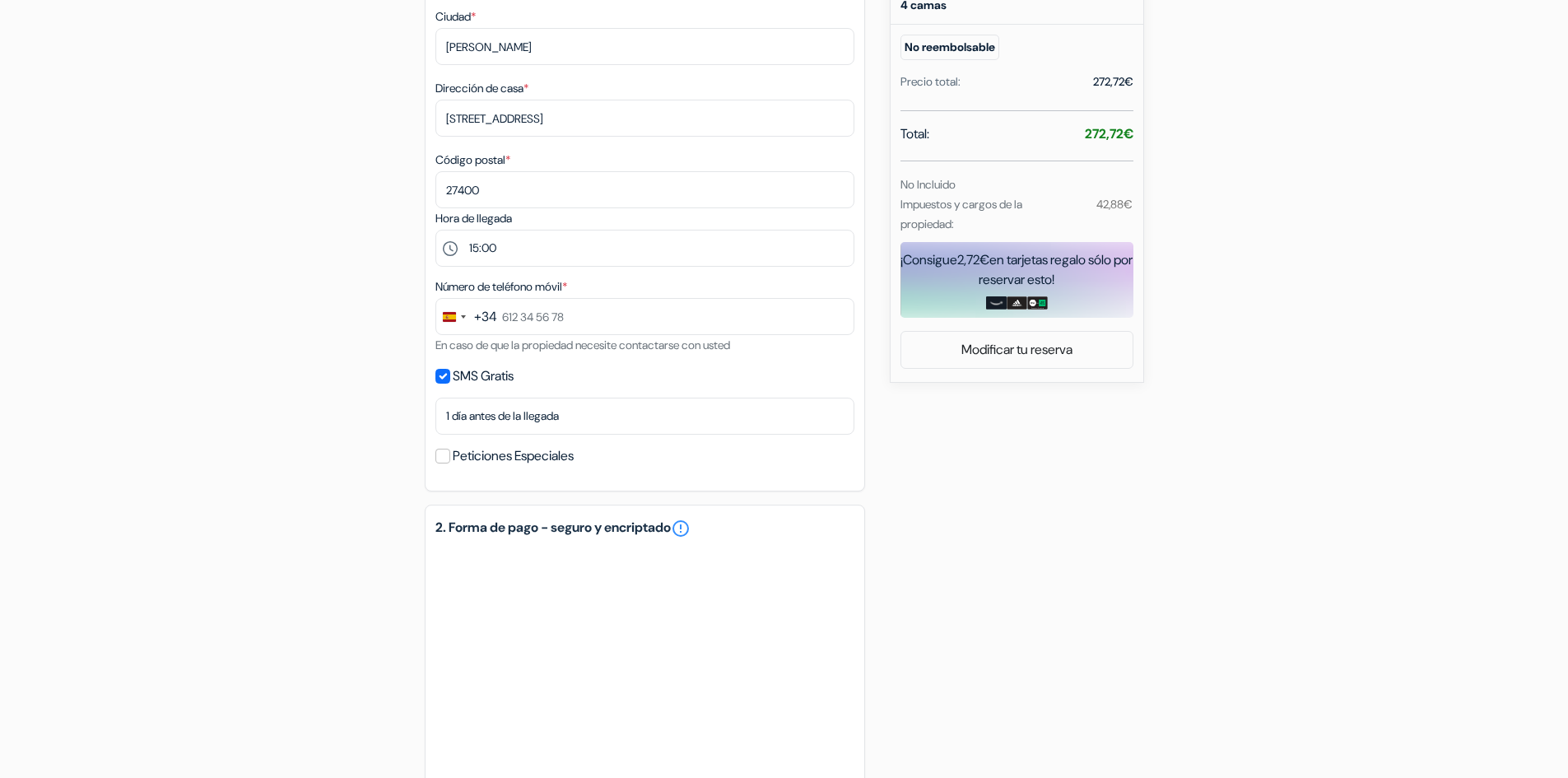
scroll to position [494, 0]
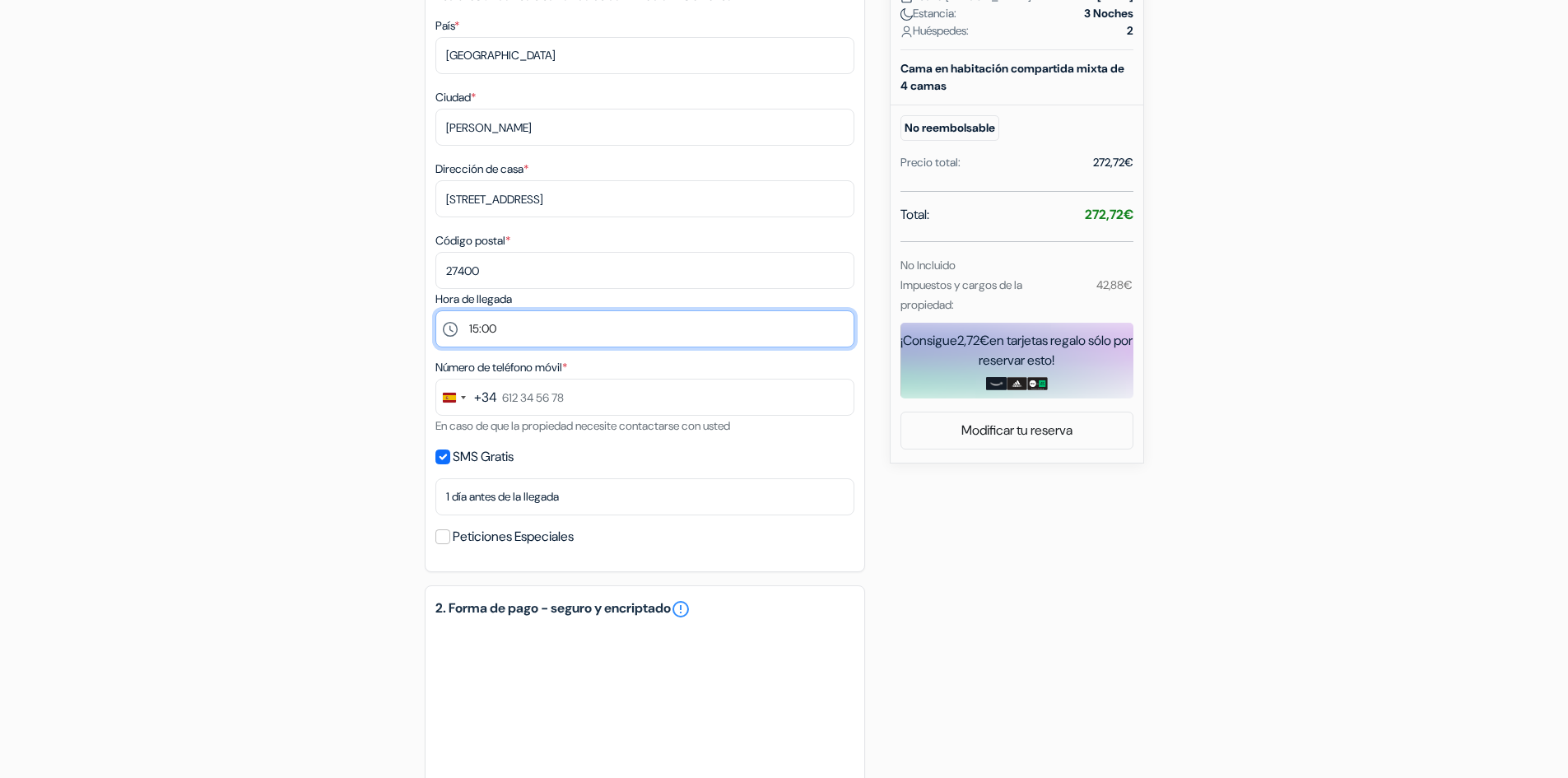
click at [529, 326] on select "Por favor seleccione 15:00 16:00 17:00 18:00 19:00 20:00 21:00 22:00 23:00 0:00" at bounding box center [645, 329] width 419 height 37
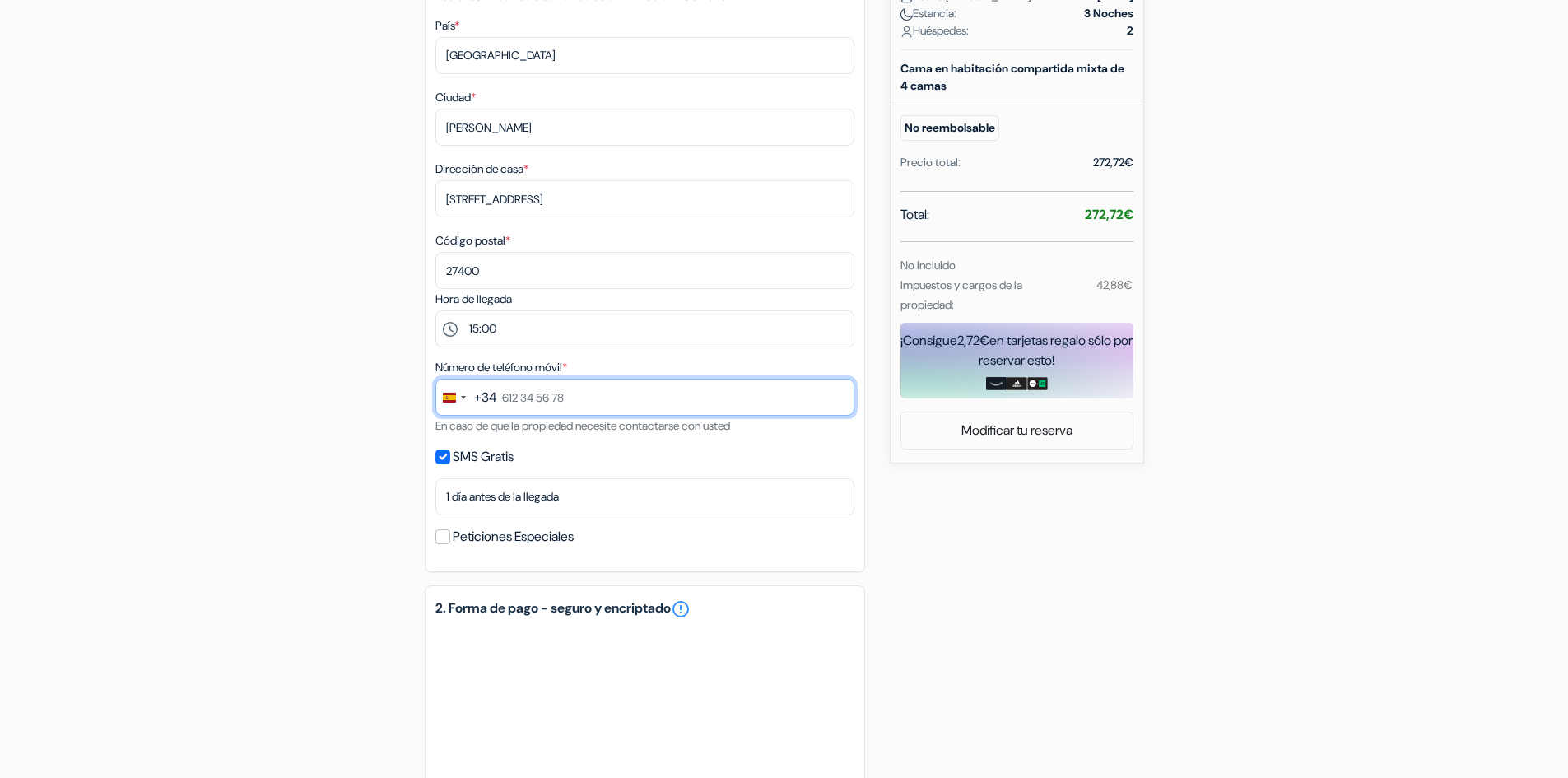
click at [524, 390] on input "text" at bounding box center [645, 398] width 419 height 37
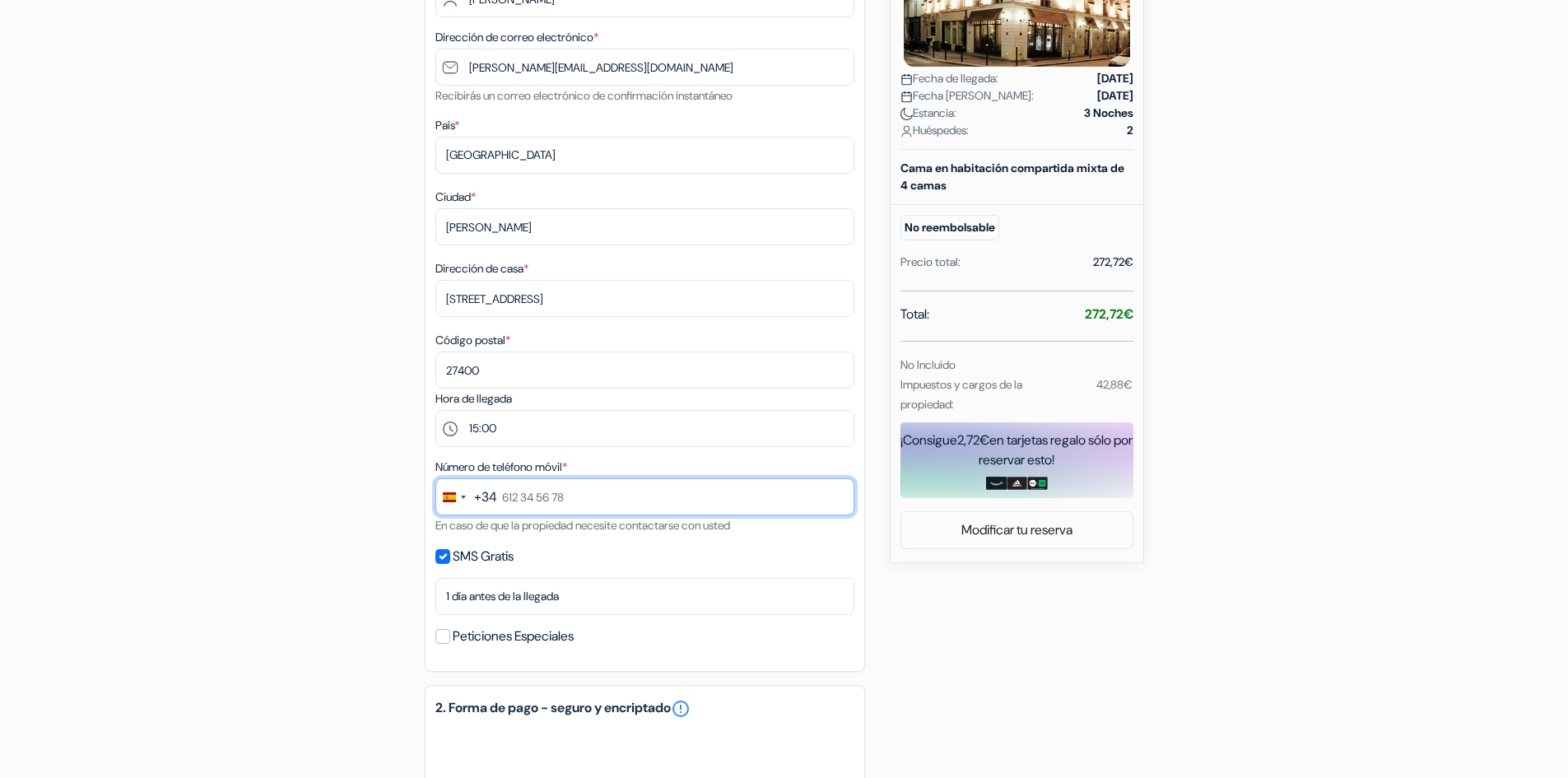
scroll to position [411, 0]
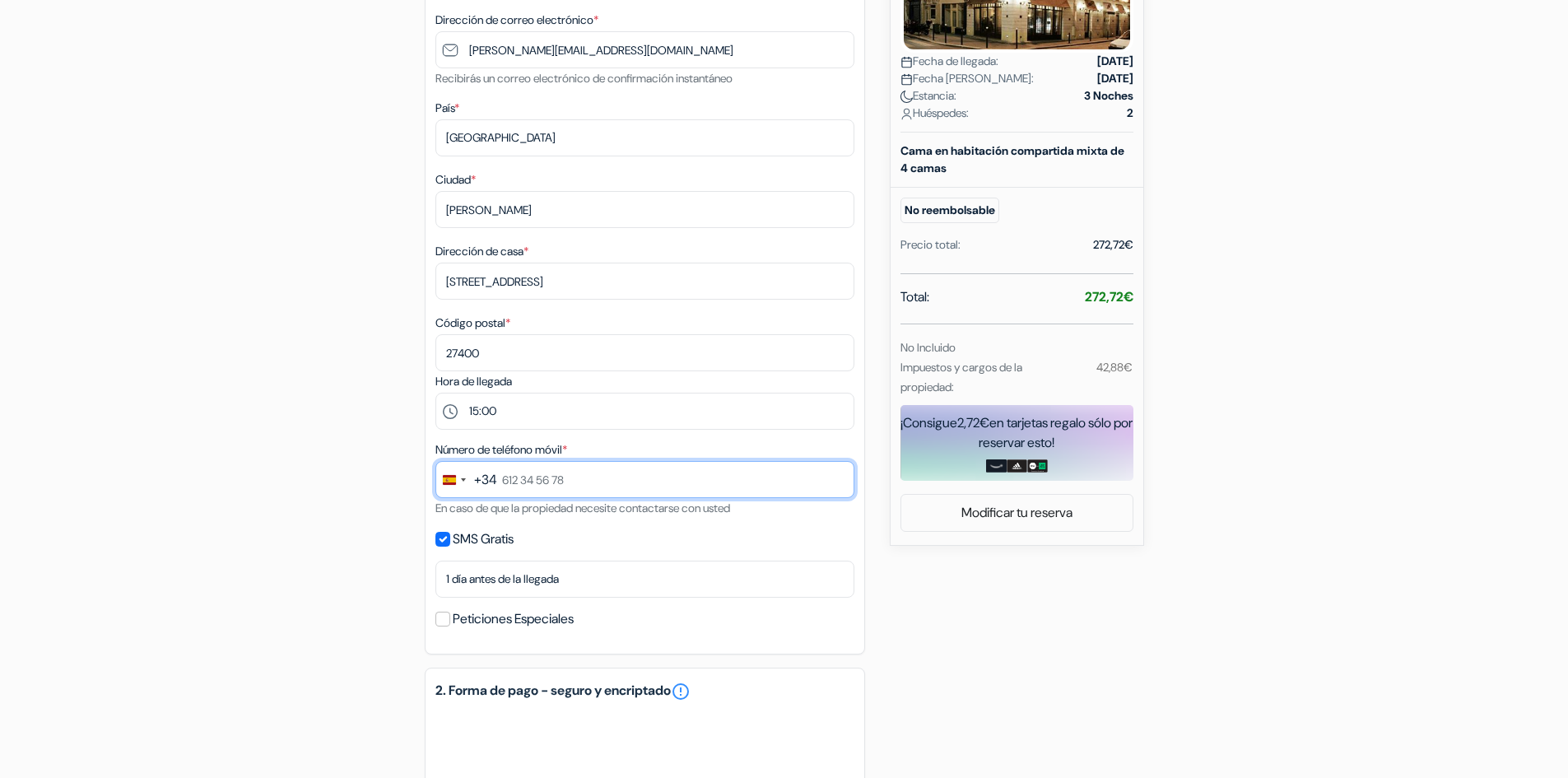
click at [530, 477] on input "text" at bounding box center [645, 479] width 419 height 37
click at [237, 416] on form "Salida add_box Hostal [GEOGRAPHIC_DATA] by Hiphophostels [STREET_ADDRESS][PERSO…" at bounding box center [784, 424] width 1568 height 1507
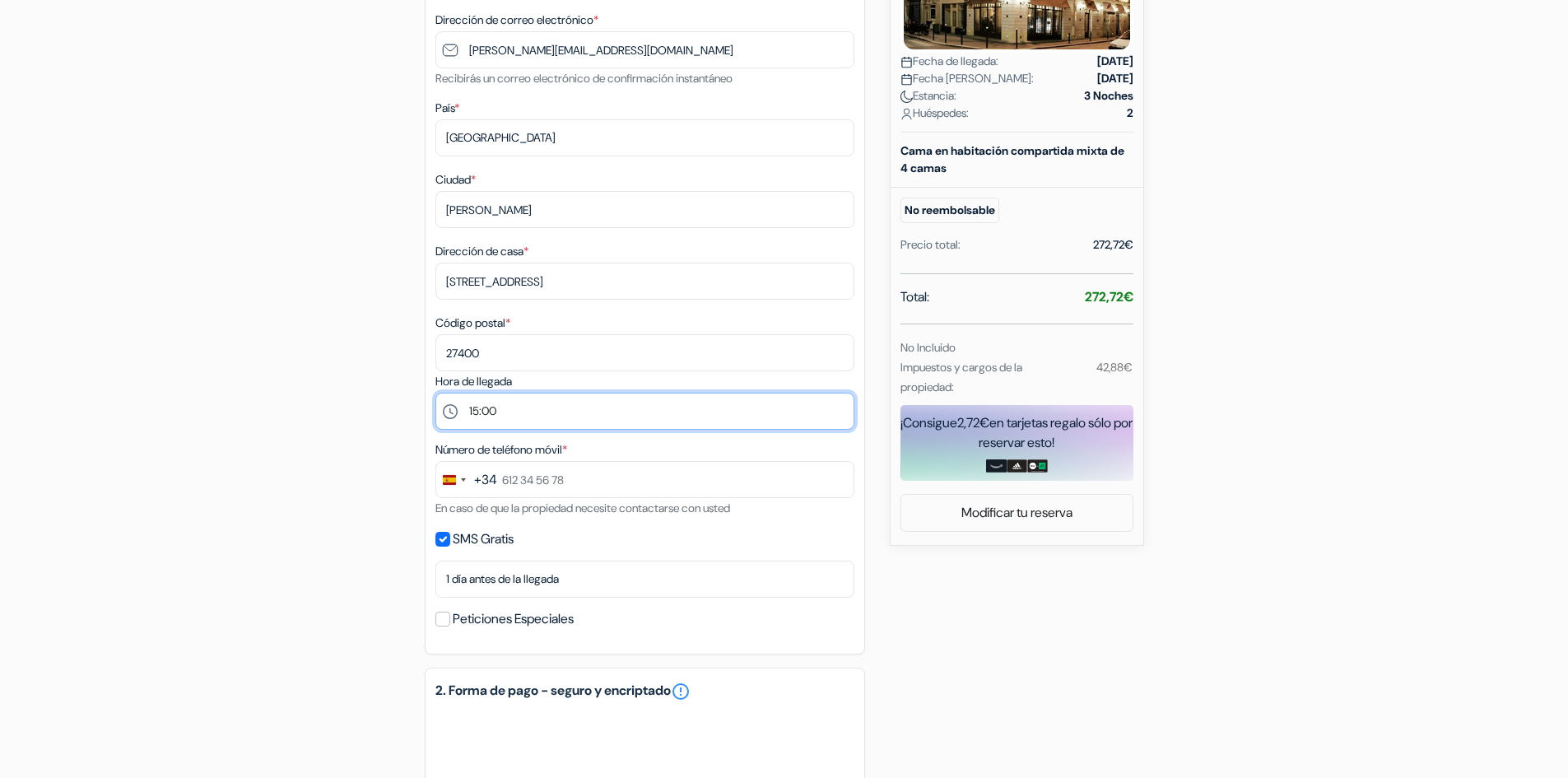
click at [517, 413] on select "Por favor seleccione 15:00 16:00 17:00 18:00 19:00 20:00 21:00 22:00 23:00 0:00" at bounding box center [645, 411] width 419 height 37
click at [436, 393] on select "Por favor seleccione 15:00 16:00 17:00 18:00 19:00 20:00 21:00 22:00 23:00 0:00" at bounding box center [645, 411] width 419 height 37
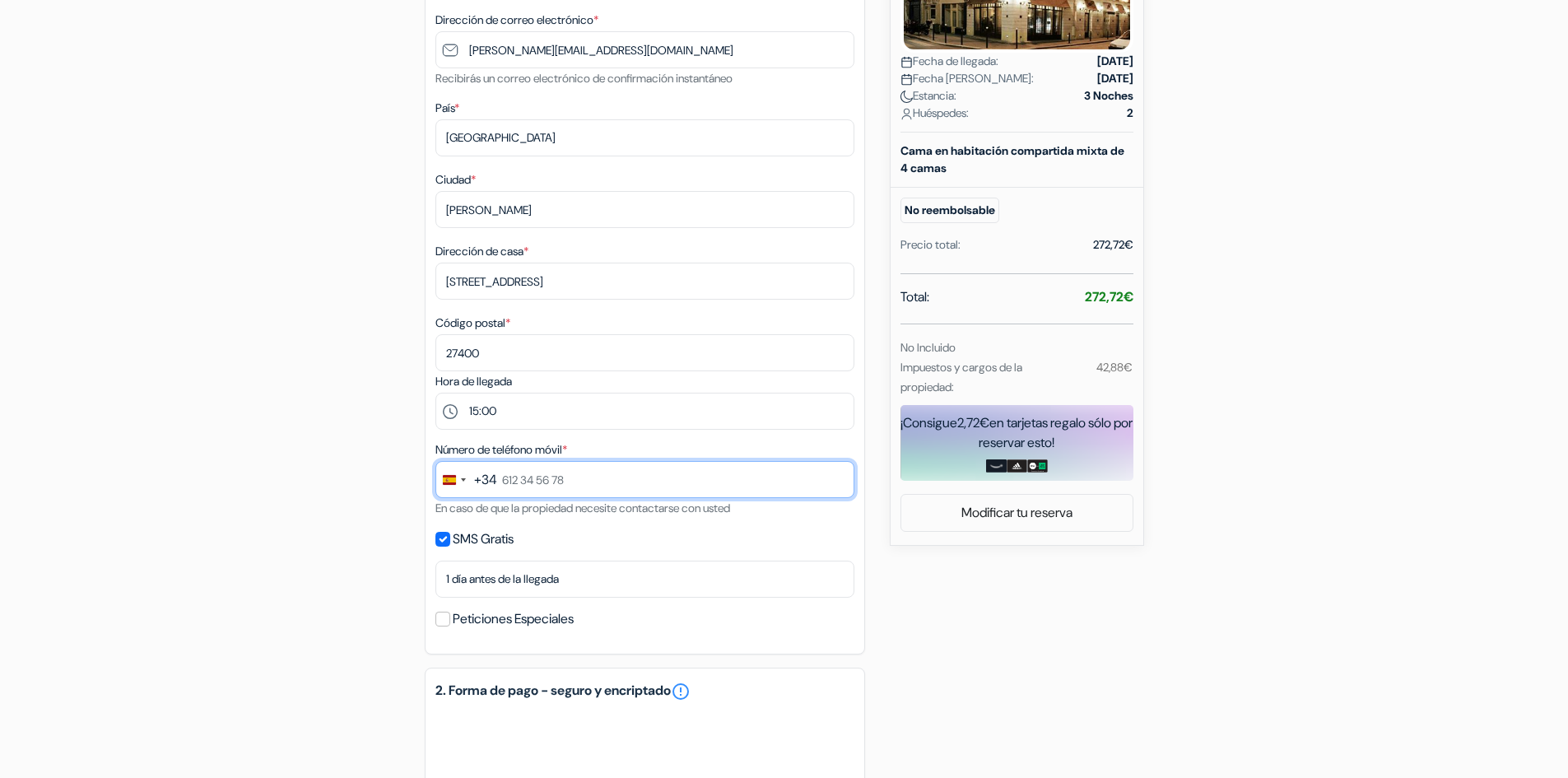
click at [536, 473] on input "text" at bounding box center [645, 479] width 419 height 37
type input "655 67 74 91"
drag, startPoint x: 168, startPoint y: 470, endPoint x: 185, endPoint y: 471, distance: 17.0
click at [169, 470] on form "Salida add_box Hostal [GEOGRAPHIC_DATA] by Hiphophostels [STREET_ADDRESS][PERSO…" at bounding box center [784, 424] width 1568 height 1507
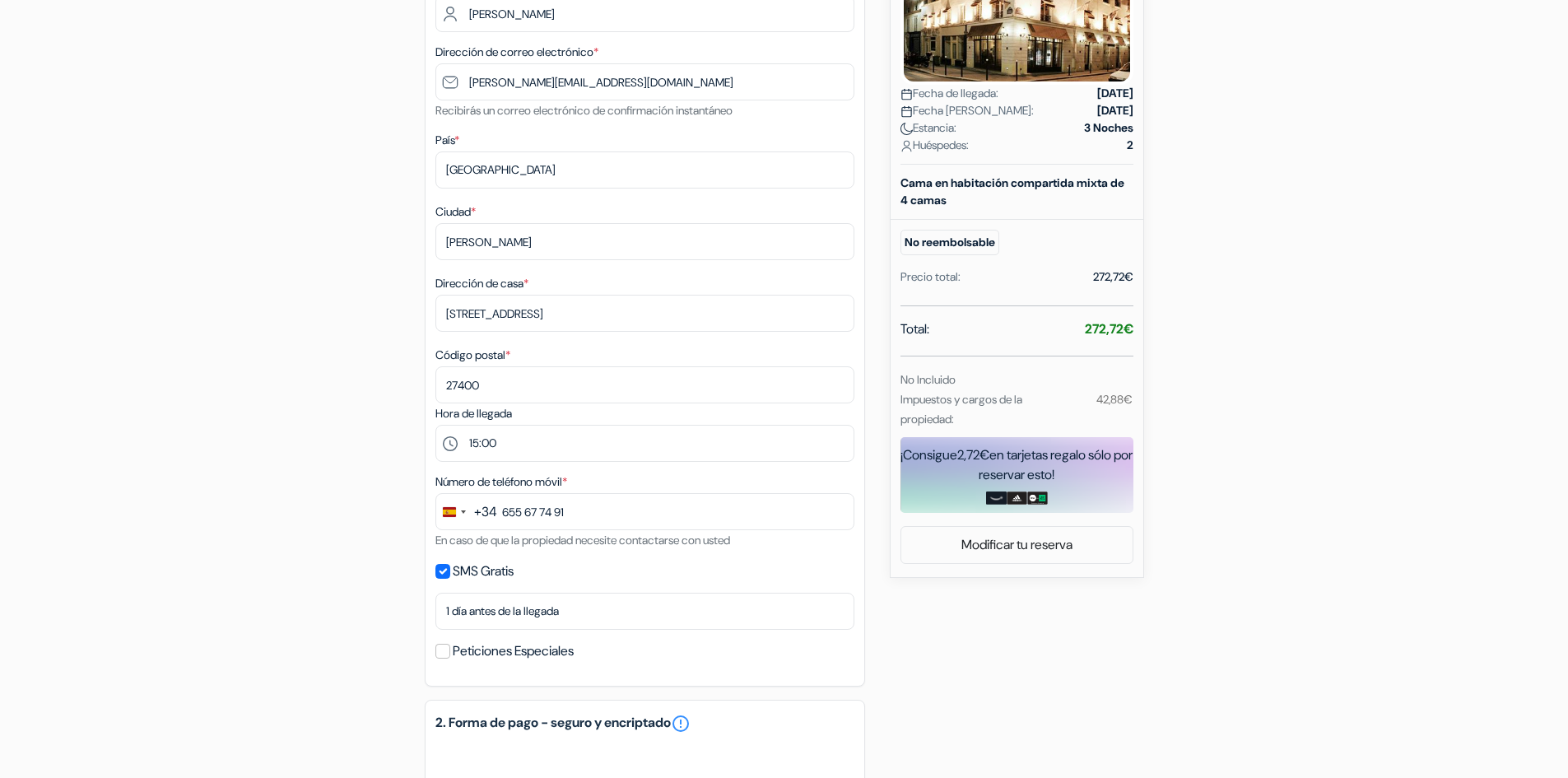
scroll to position [374, 0]
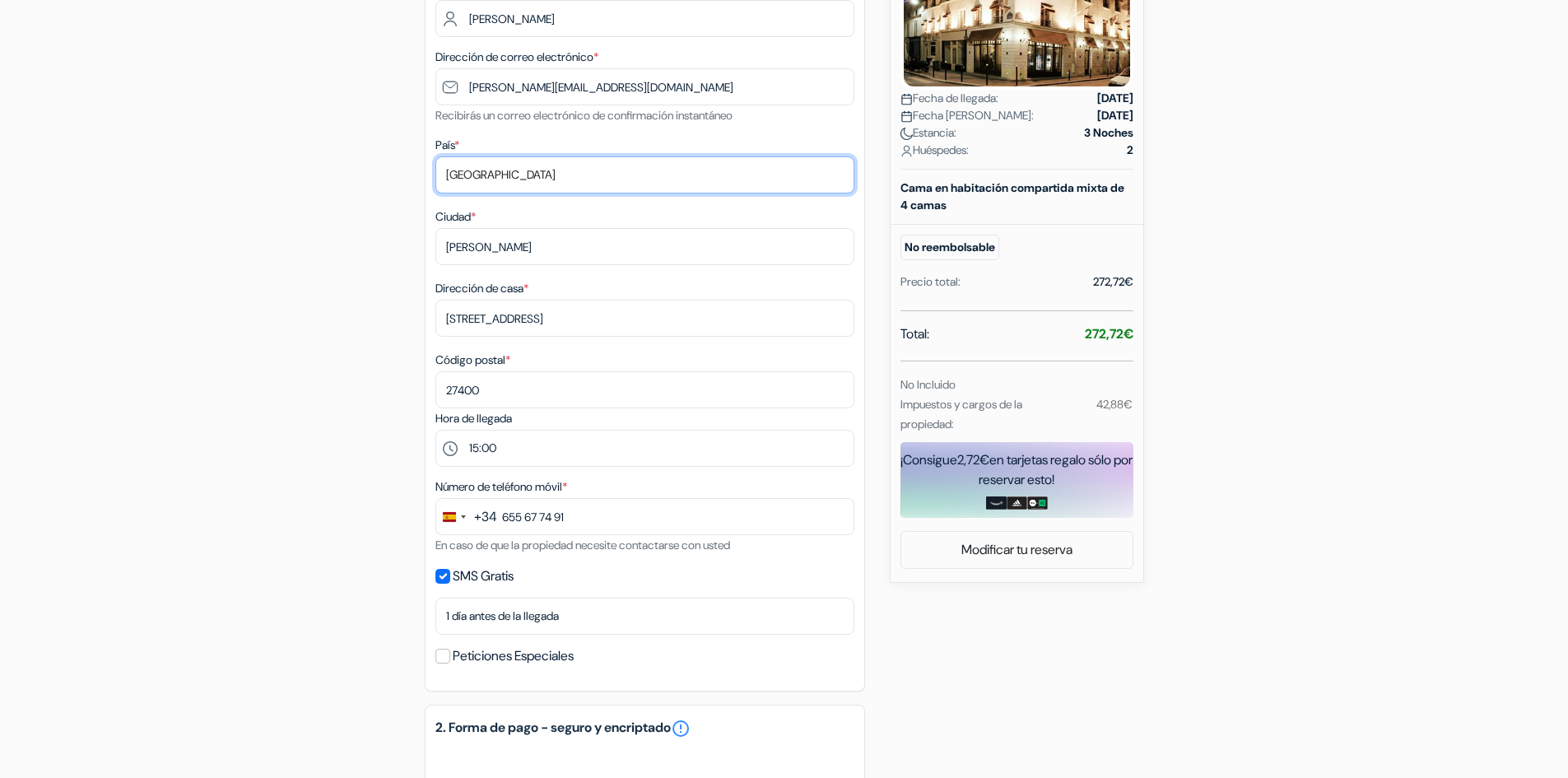
click at [597, 186] on select "Selecciona país Abjasia [GEOGRAPHIC_DATA] [GEOGRAPHIC_DATA] [GEOGRAPHIC_DATA] […" at bounding box center [645, 175] width 419 height 37
click at [275, 250] on div "add_box Hostal [GEOGRAPHIC_DATA] by Hiphophostels [STREET_ADDRESS][PERSON_NAME]…" at bounding box center [784, 653] width 1087 height 1715
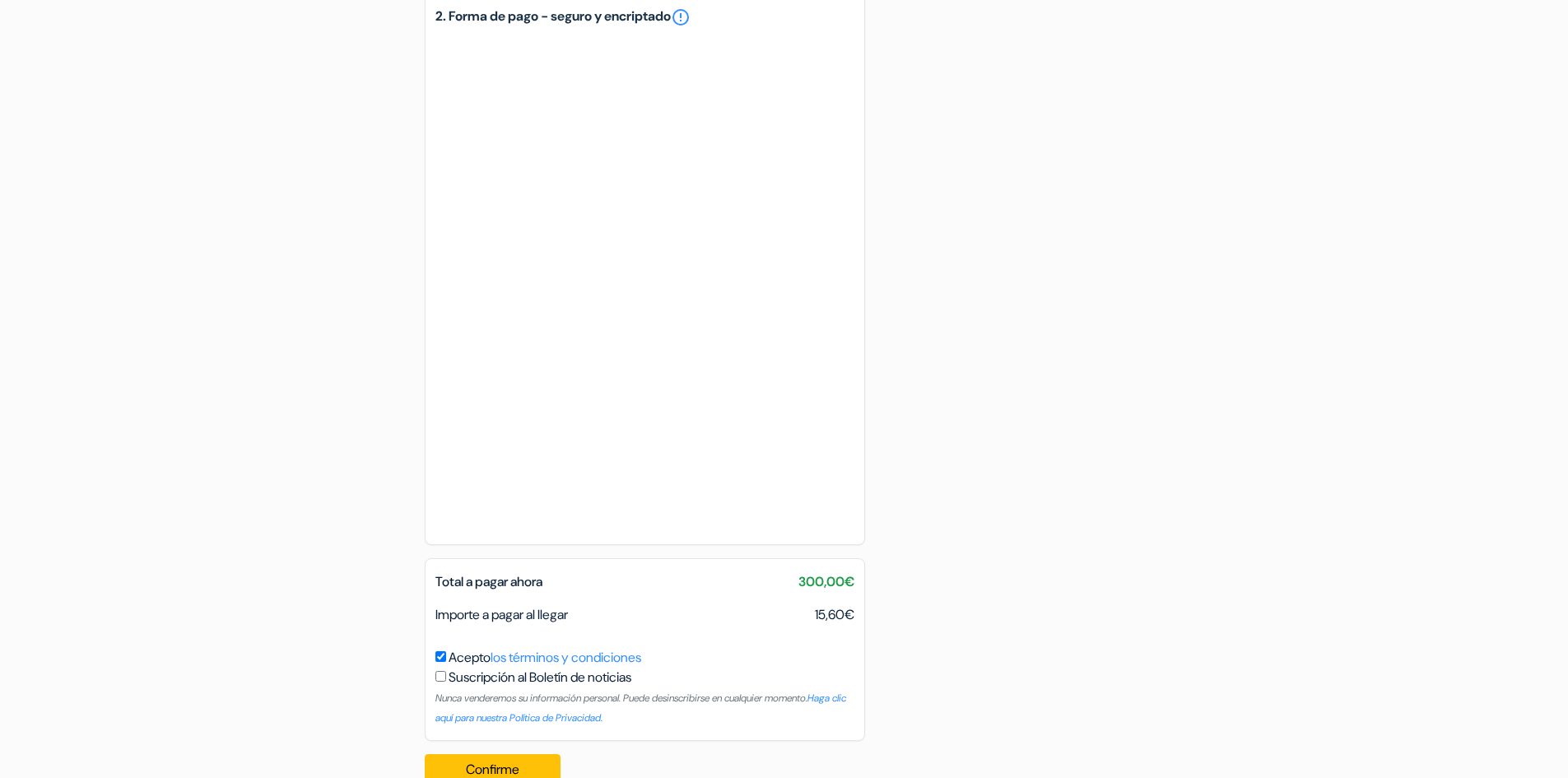
scroll to position [1115, 0]
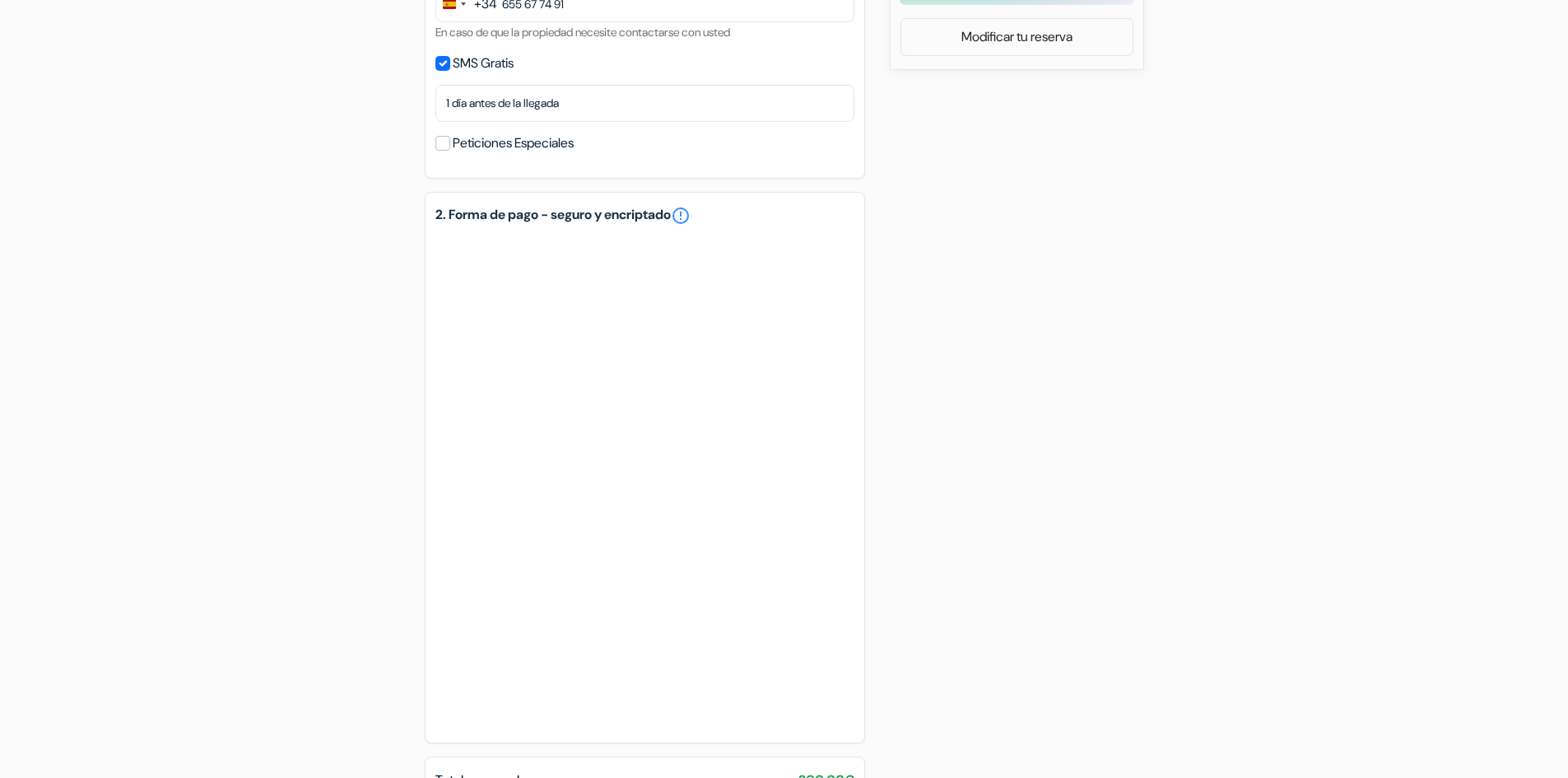
click at [279, 408] on div "add_box Hostal [GEOGRAPHIC_DATA] by Hiphophostels [STREET_ADDRESS][PERSON_NAME]…" at bounding box center [784, 140] width 1087 height 1715
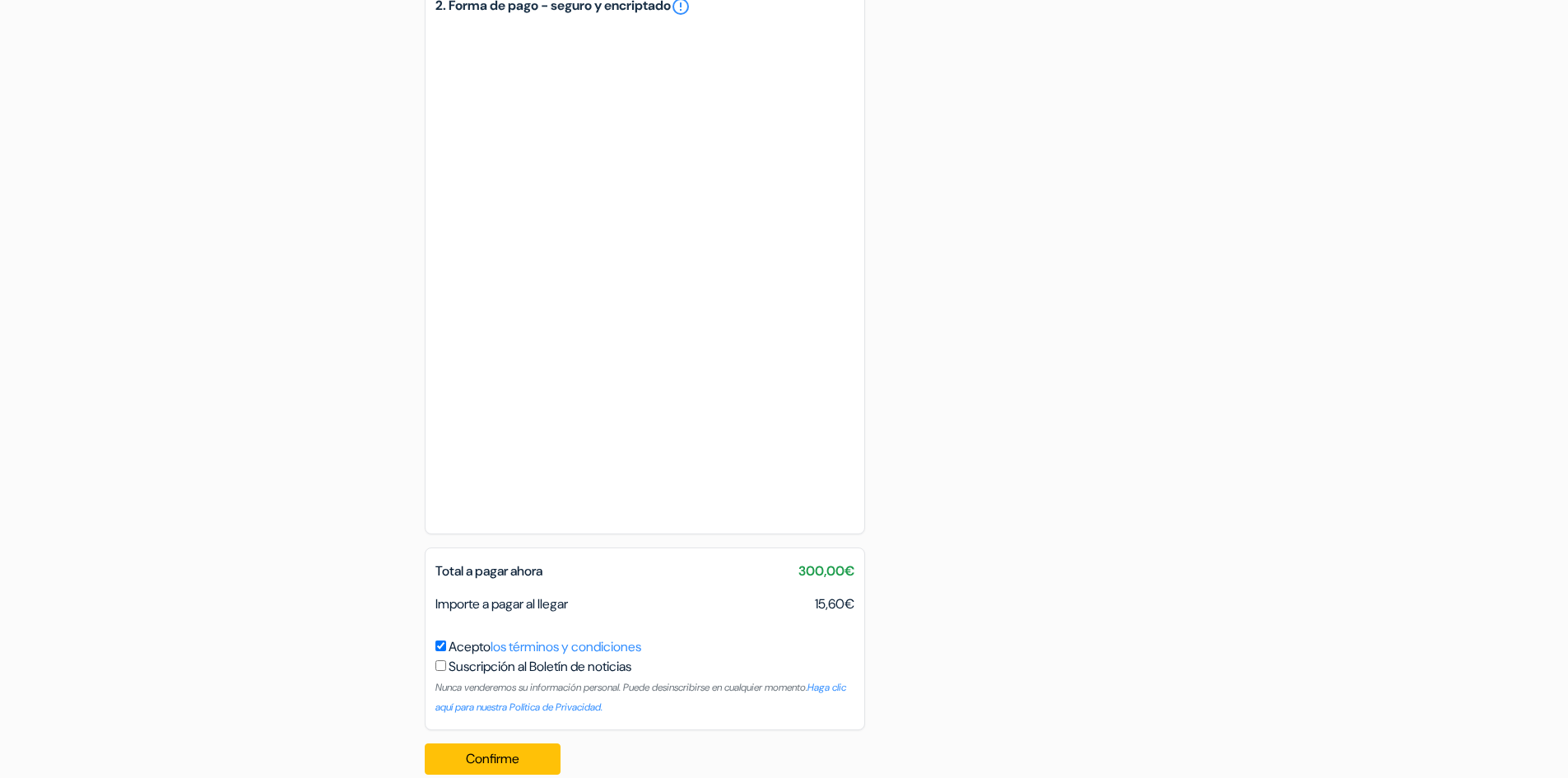
scroll to position [1123, 0]
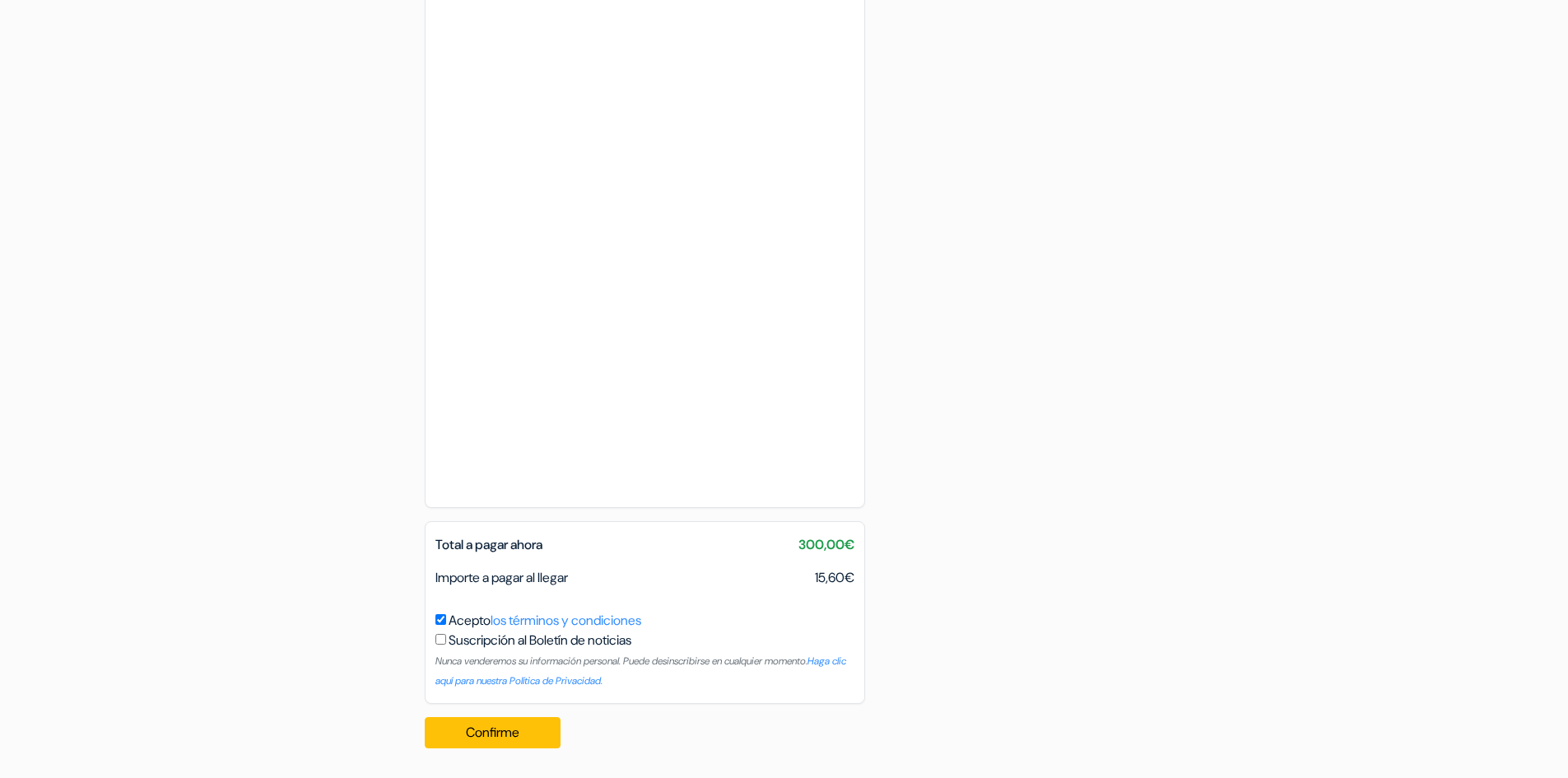
click at [443, 621] on input "Acepto los términos y condiciones" at bounding box center [440, 619] width 11 height 11
checkbox input "true"
click at [519, 731] on button "Confirme Loading..." at bounding box center [493, 733] width 137 height 31
click at [537, 724] on button "Confirme Loading..." at bounding box center [493, 733] width 137 height 31
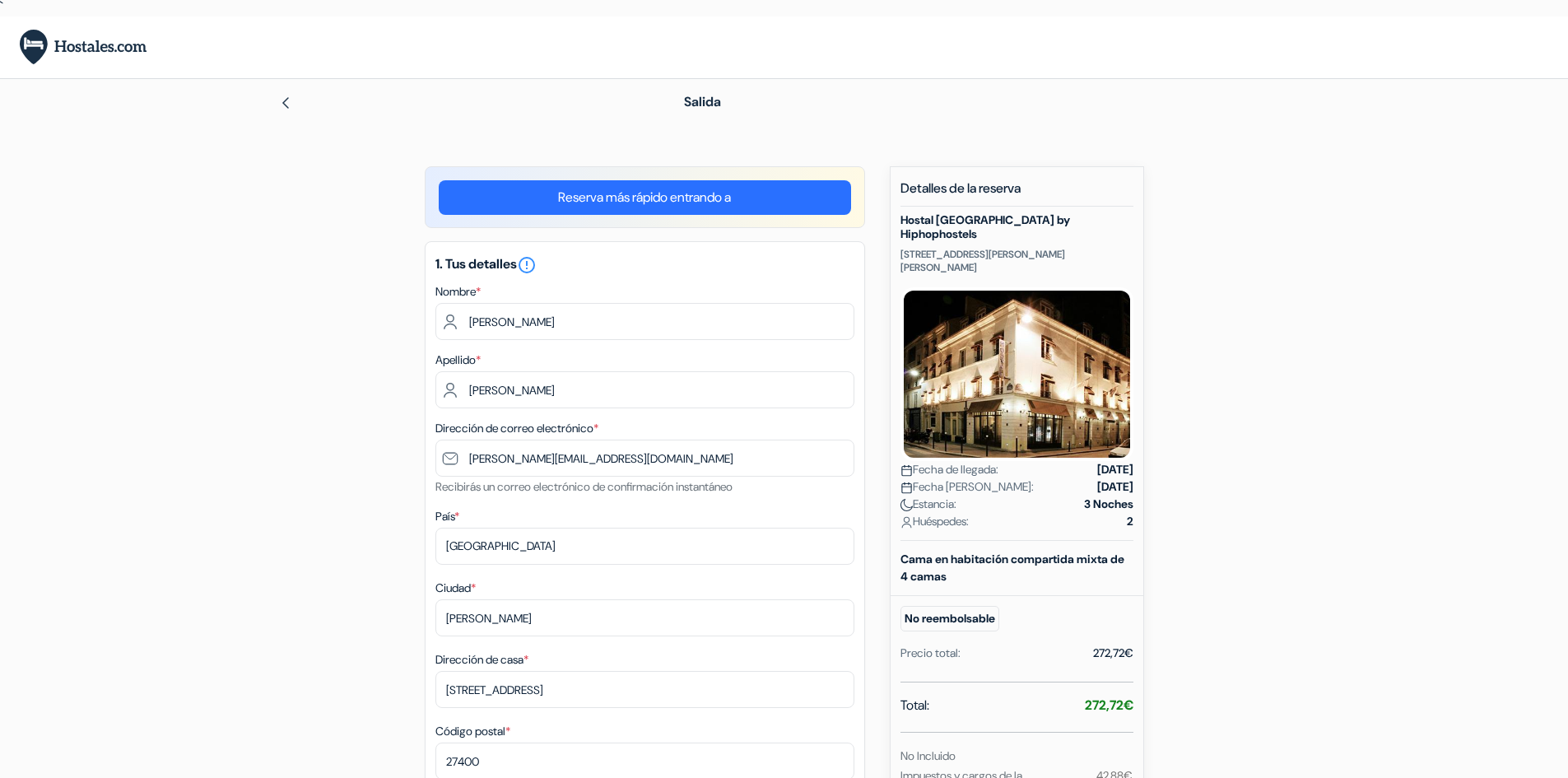
scroll to position [0, 0]
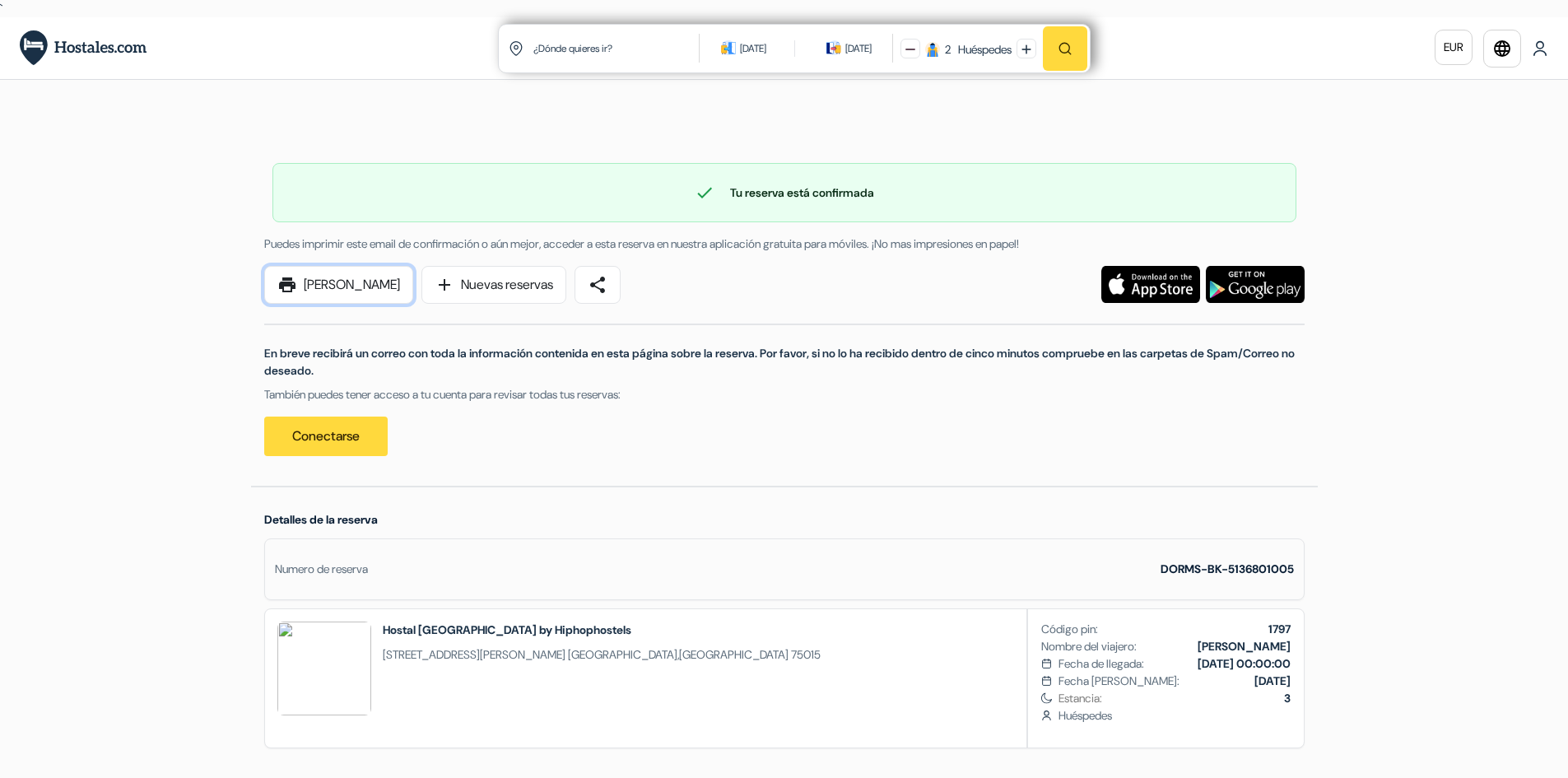
drag, startPoint x: 367, startPoint y: 295, endPoint x: 673, endPoint y: 185, distance: 325.2
click at [367, 295] on link "print [PERSON_NAME]" at bounding box center [338, 285] width 149 height 38
